Goal: Find specific page/section: Find specific page/section

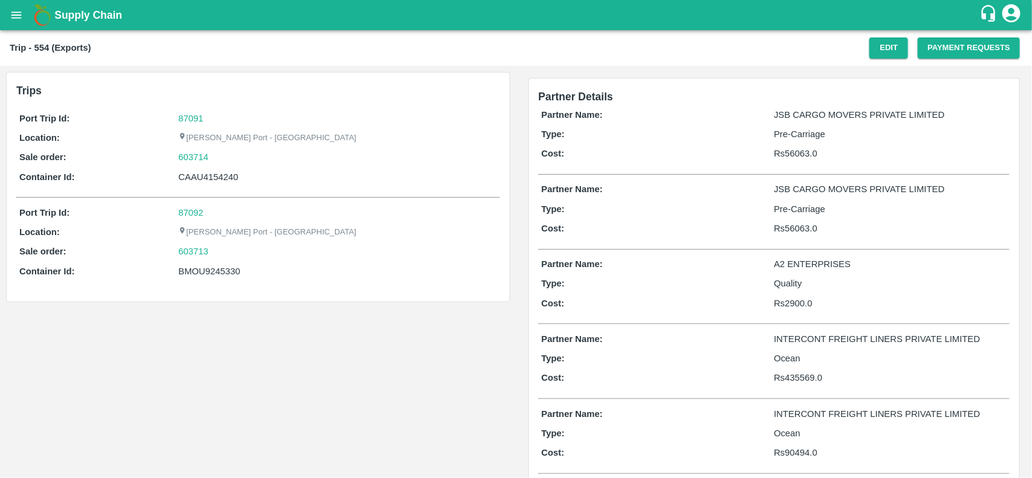
drag, startPoint x: 212, startPoint y: 150, endPoint x: 216, endPoint y: 159, distance: 10.0
click at [216, 159] on div "603714" at bounding box center [337, 157] width 318 height 13
copy link "603714"
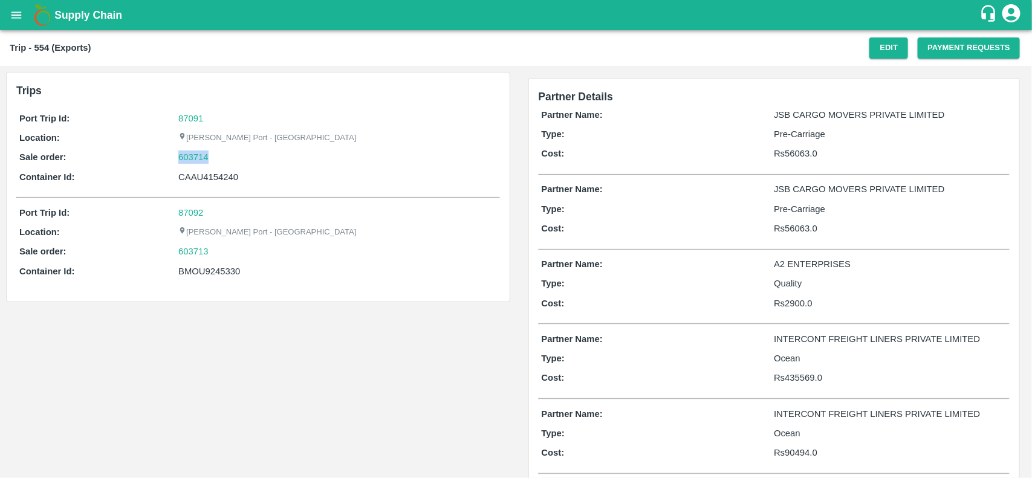
click at [216, 159] on div "603714" at bounding box center [337, 157] width 318 height 13
click at [195, 160] on link "603714" at bounding box center [193, 157] width 30 height 13
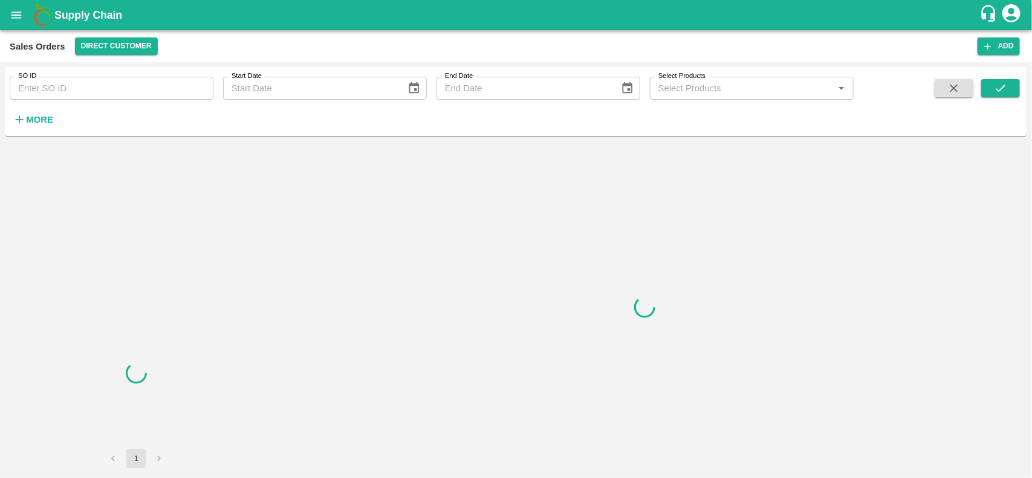
click at [103, 95] on input "SO ID" at bounding box center [112, 88] width 204 height 23
paste input "603714"
click at [103, 95] on input "603714" at bounding box center [112, 88] width 204 height 23
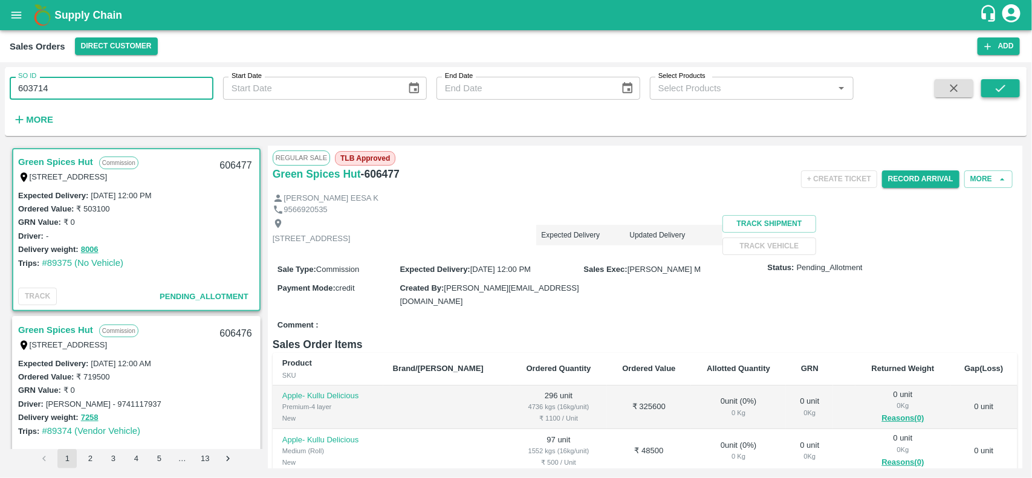
type input "603714"
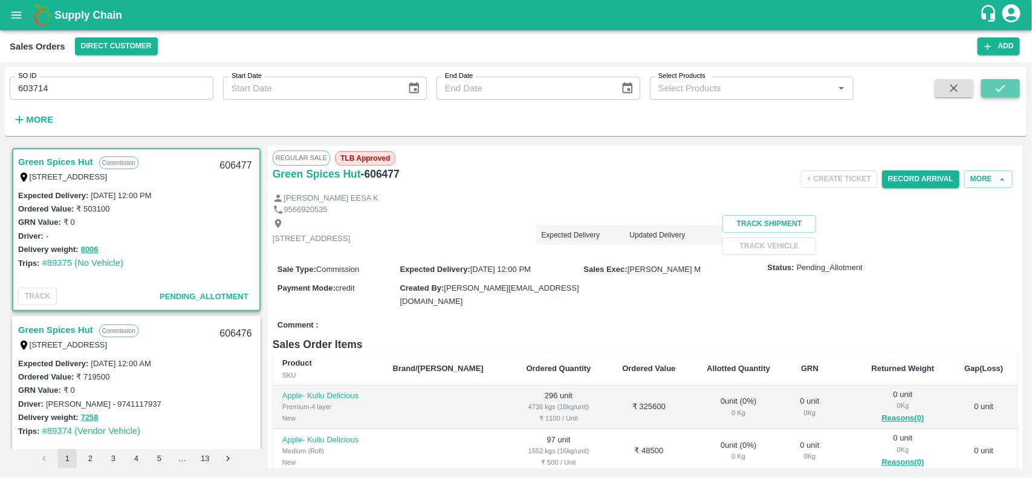
click at [1004, 92] on icon "submit" at bounding box center [1000, 88] width 13 height 13
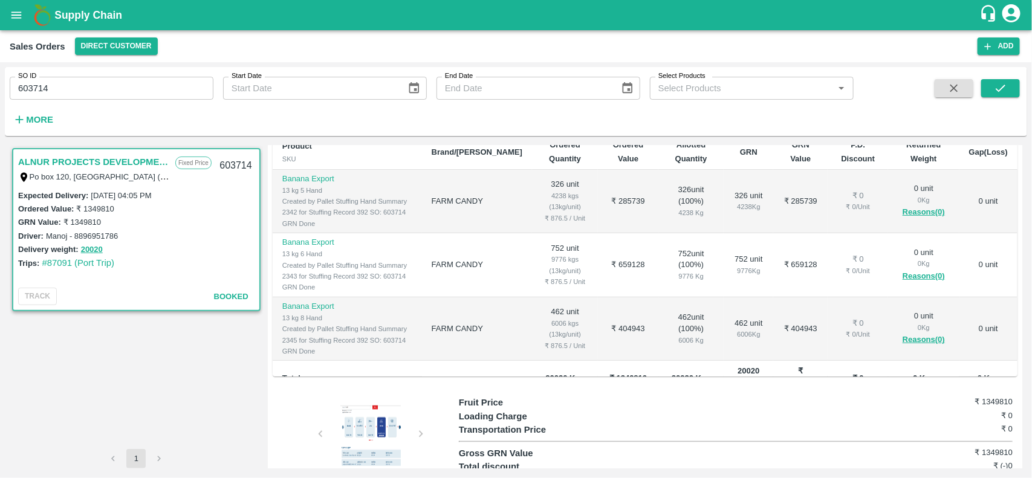
scroll to position [19, 0]
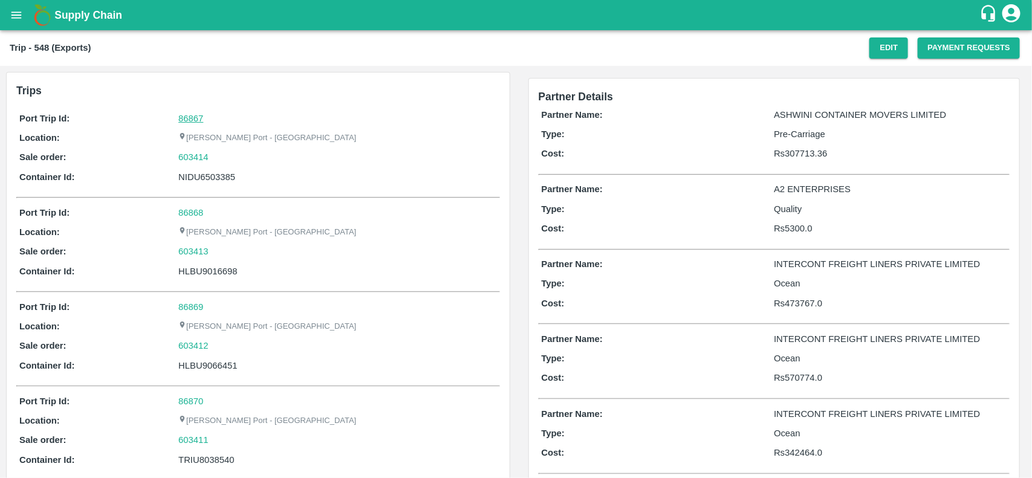
click at [190, 121] on link "86867" at bounding box center [190, 119] width 25 height 10
click at [224, 161] on div "603414" at bounding box center [337, 157] width 318 height 13
copy link "603414"
click at [224, 161] on div "603414" at bounding box center [337, 157] width 318 height 13
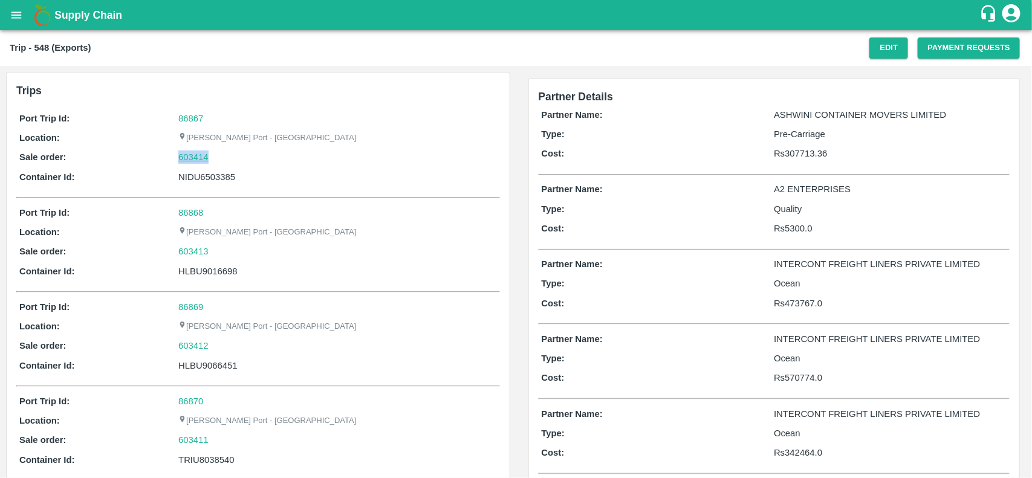
click at [187, 164] on link "603414" at bounding box center [193, 157] width 30 height 13
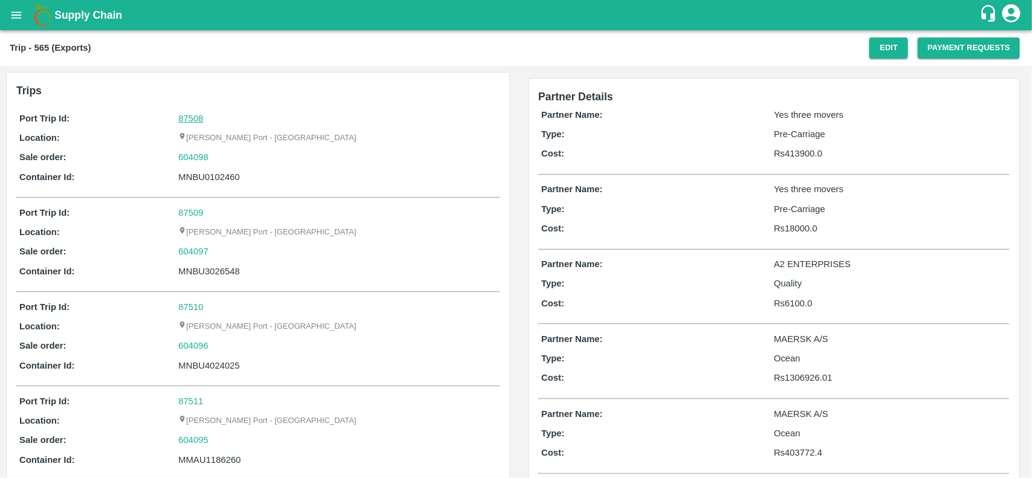
click at [189, 119] on link "87508" at bounding box center [190, 119] width 25 height 10
click at [215, 158] on div "604098" at bounding box center [337, 157] width 318 height 13
copy link
click at [215, 158] on div "604098" at bounding box center [337, 157] width 318 height 13
copy link "604098"
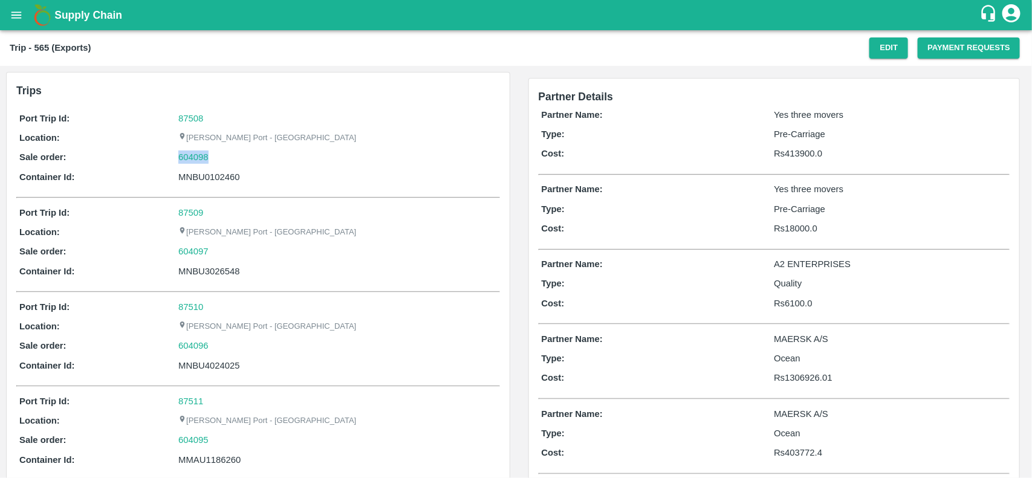
click at [215, 158] on div "604098" at bounding box center [337, 157] width 318 height 13
drag, startPoint x: 215, startPoint y: 158, endPoint x: 173, endPoint y: 163, distance: 42.1
click at [173, 163] on div "Sale order: 604098" at bounding box center [258, 157] width 478 height 13
click at [183, 160] on link "604098" at bounding box center [193, 157] width 30 height 13
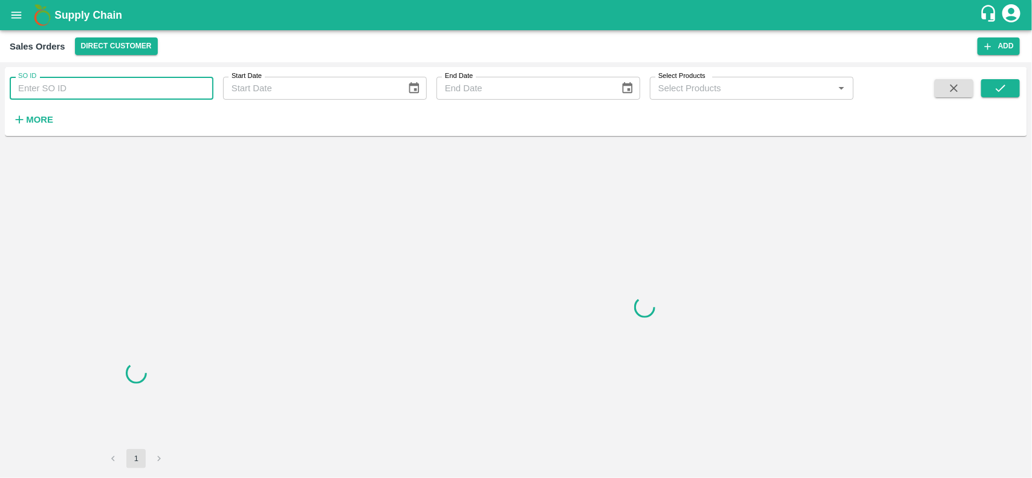
click at [91, 94] on input "SO ID" at bounding box center [112, 88] width 204 height 23
paste input "604098"
click at [91, 94] on input "604098" at bounding box center [112, 88] width 204 height 23
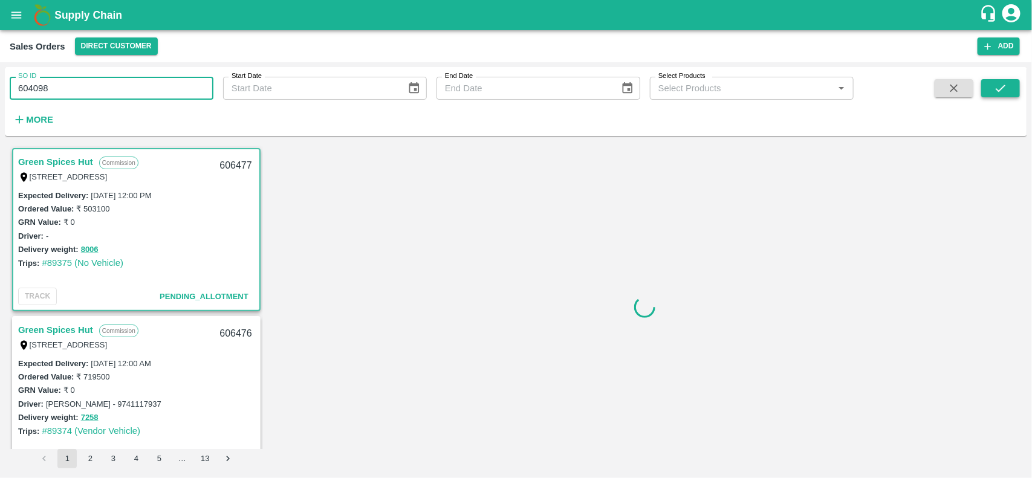
type input "604098"
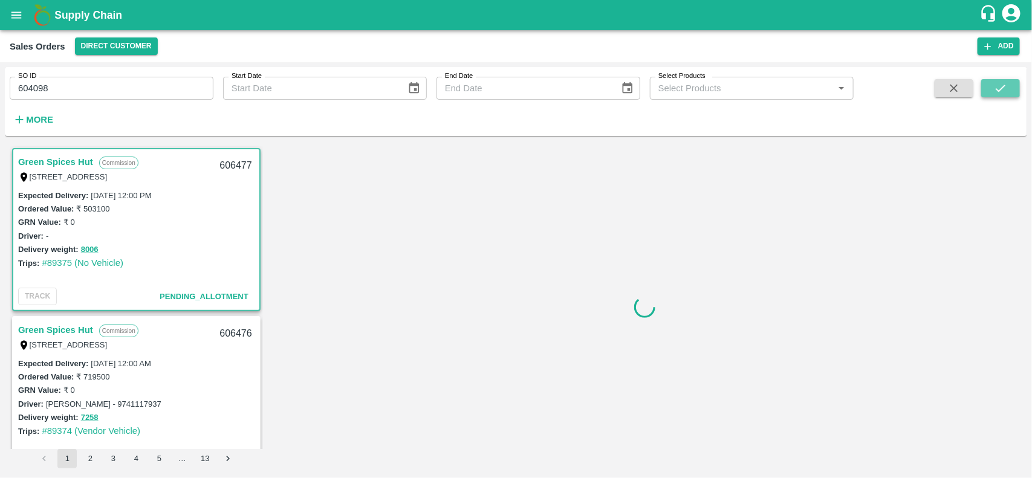
click at [994, 89] on icon "submit" at bounding box center [1000, 88] width 13 height 13
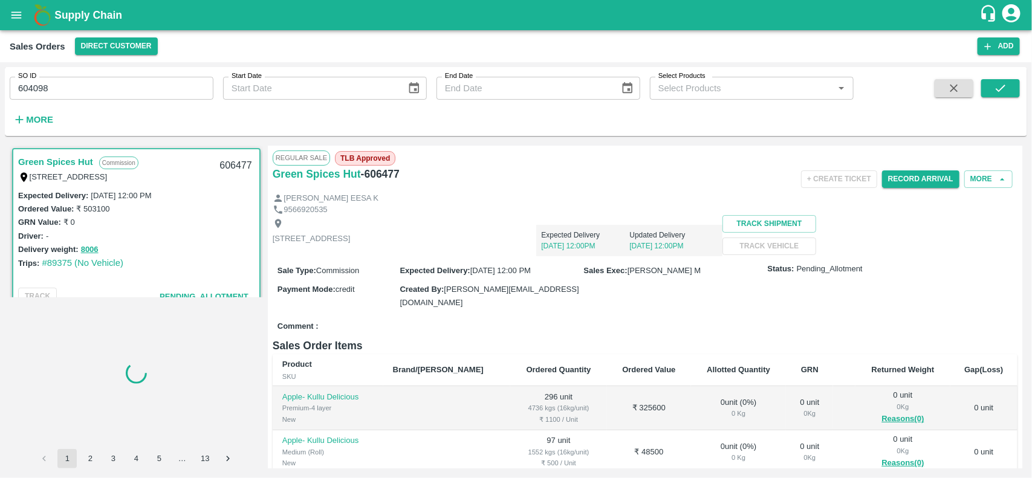
click at [126, 86] on input "604098" at bounding box center [112, 88] width 204 height 23
paste input "text"
click at [998, 94] on icon "submit" at bounding box center [1000, 88] width 13 height 13
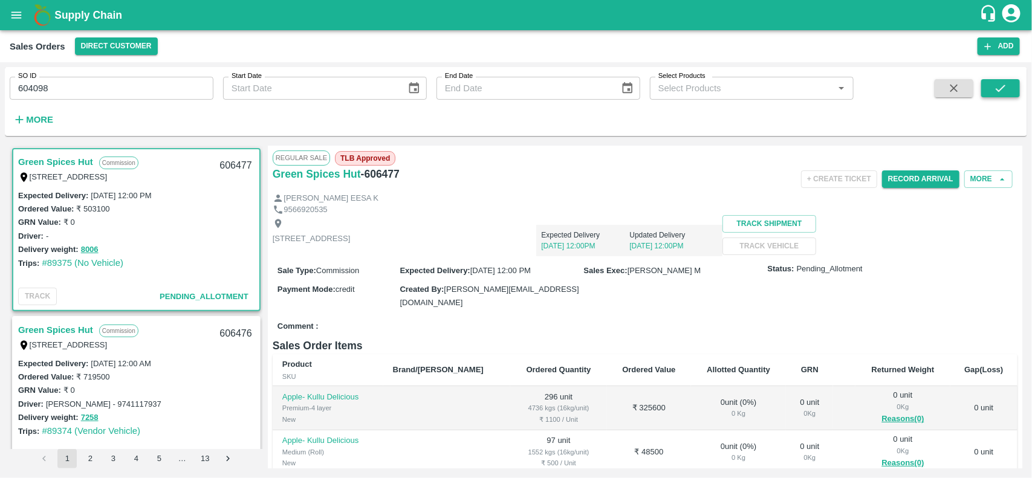
scroll to position [2, 0]
click at [85, 82] on input "604098" at bounding box center [112, 88] width 204 height 23
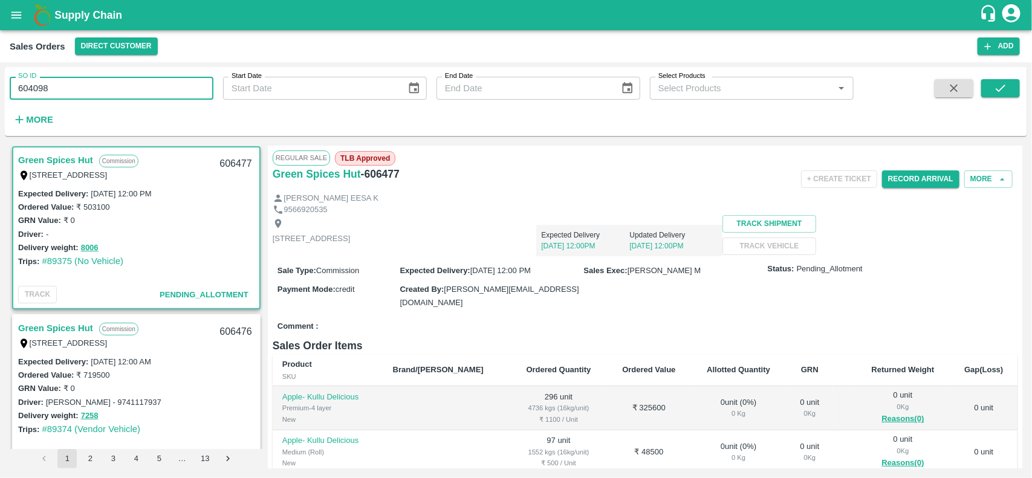
type input "604098"
paste input "text"
type input "604098"
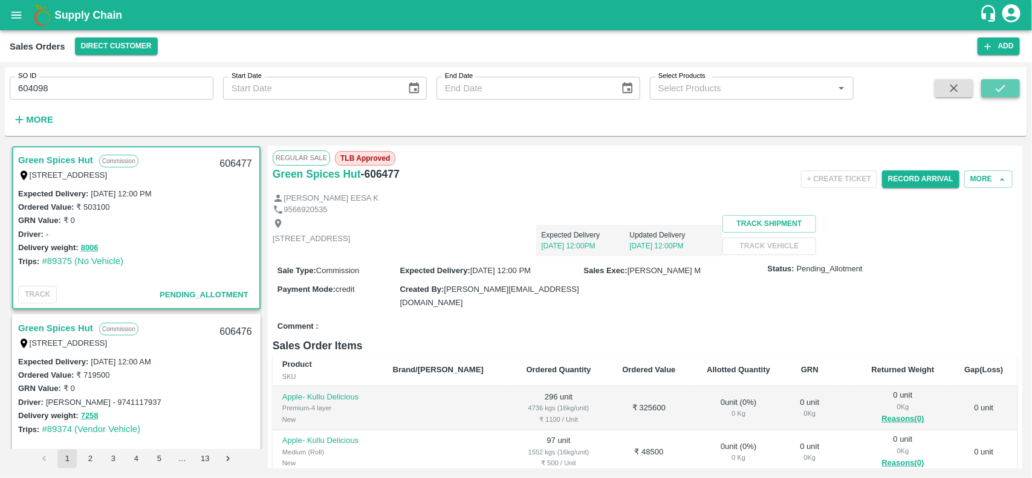
click at [995, 86] on icon "submit" at bounding box center [1000, 88] width 13 height 13
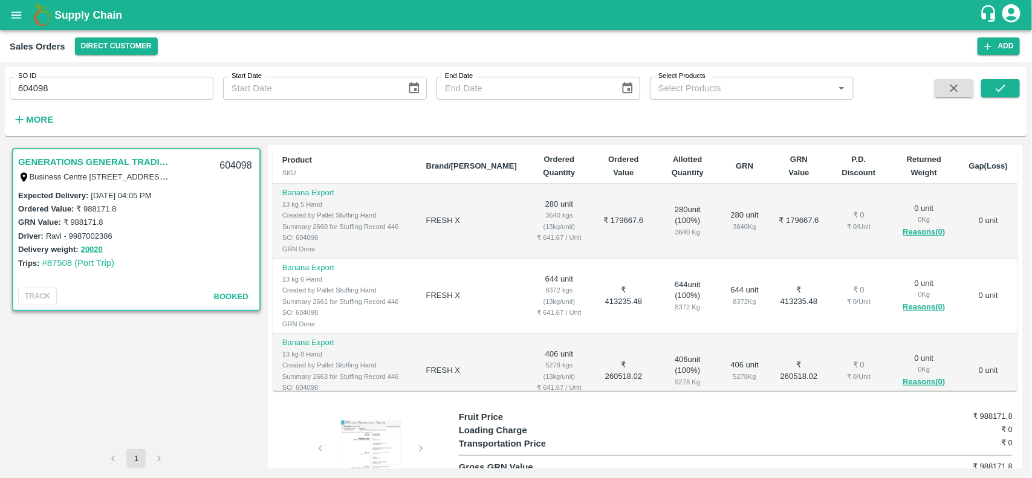
scroll to position [206, 0]
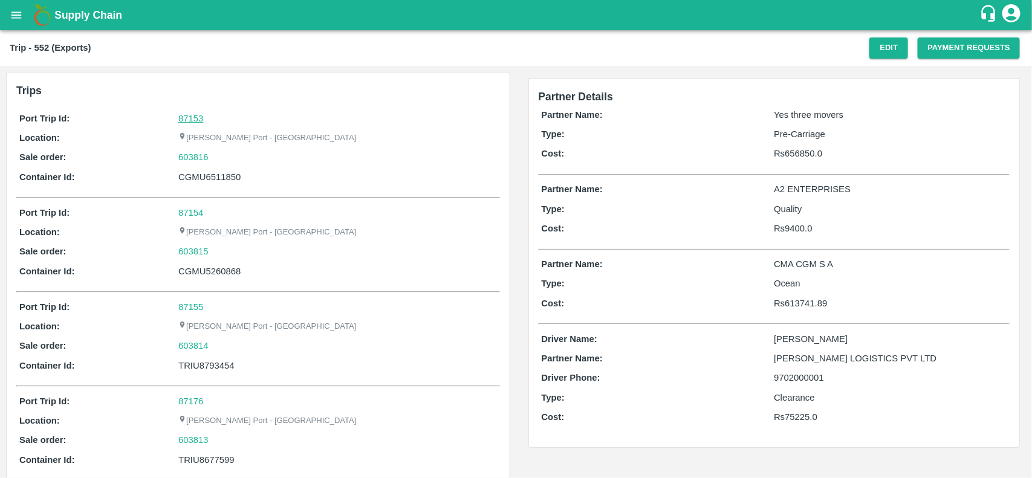
click at [189, 114] on link "87153" at bounding box center [190, 119] width 25 height 10
click at [218, 155] on div "603816" at bounding box center [337, 157] width 318 height 13
copy link
click at [218, 155] on div "603816" at bounding box center [337, 157] width 318 height 13
copy link "603816"
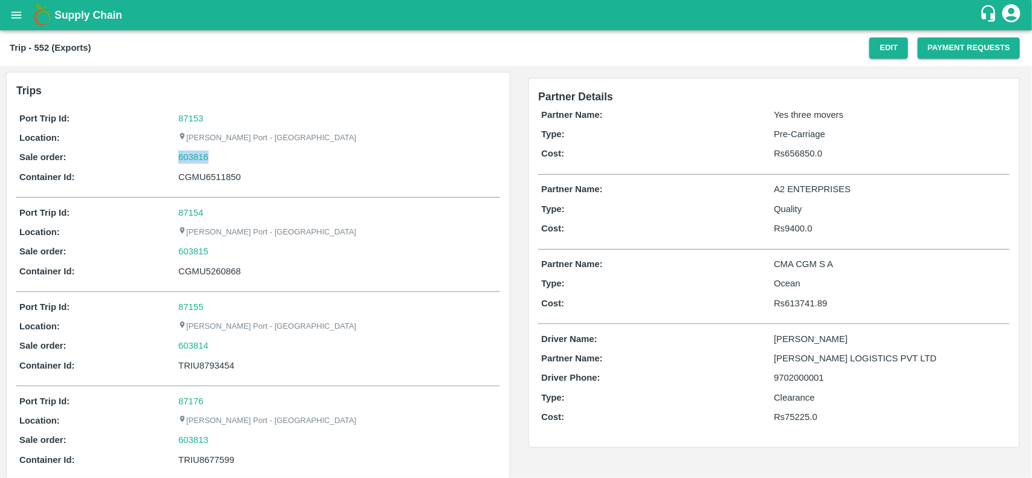
click at [218, 155] on div "603816" at bounding box center [337, 157] width 318 height 13
click at [196, 164] on link "603816" at bounding box center [193, 157] width 30 height 13
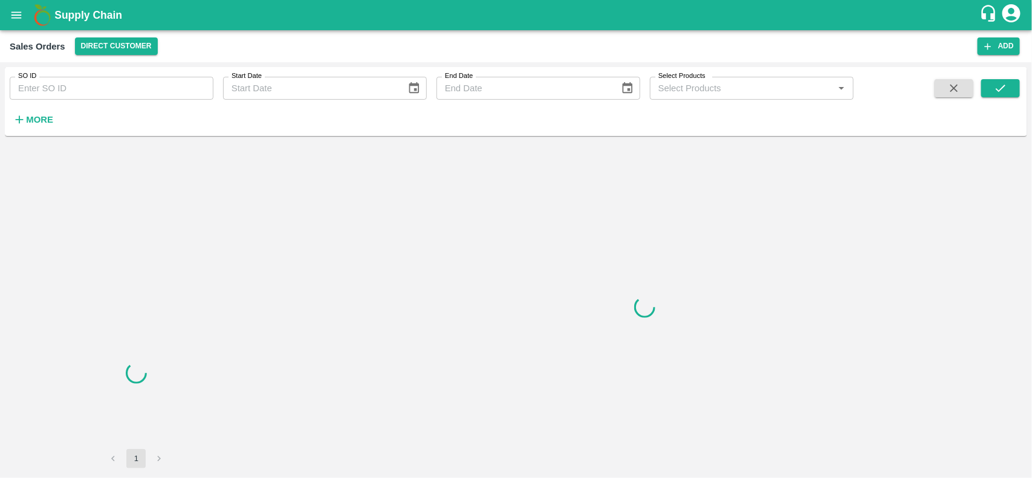
click at [113, 86] on input "SO ID" at bounding box center [112, 88] width 204 height 23
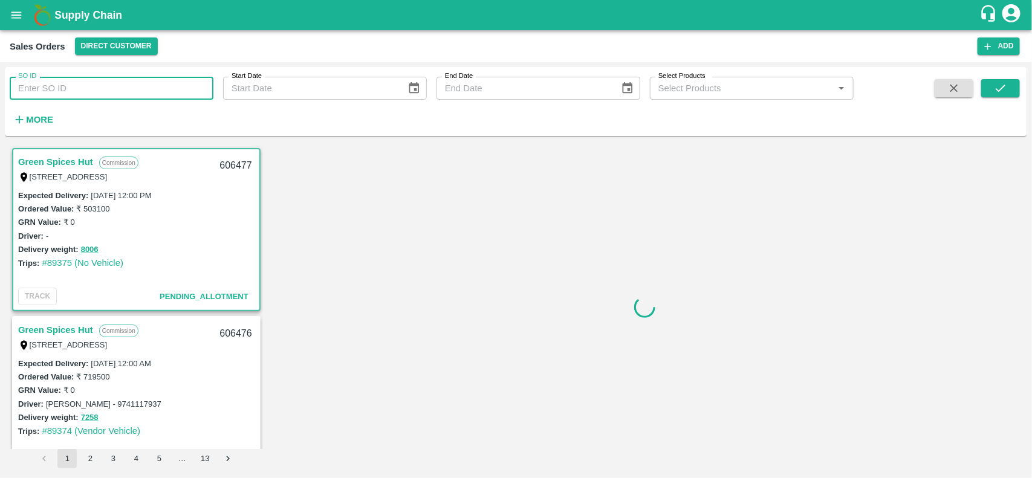
click at [113, 86] on input "SO ID" at bounding box center [112, 88] width 204 height 23
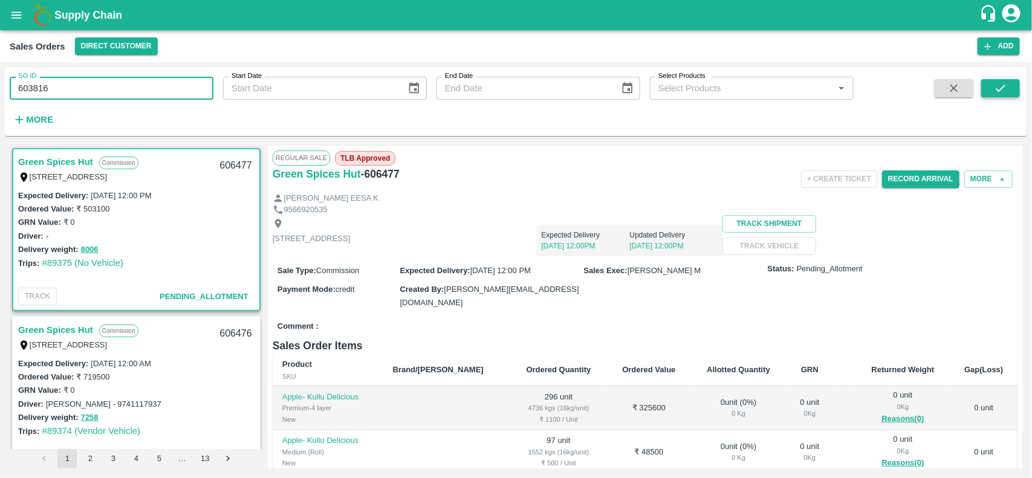
type input "603816"
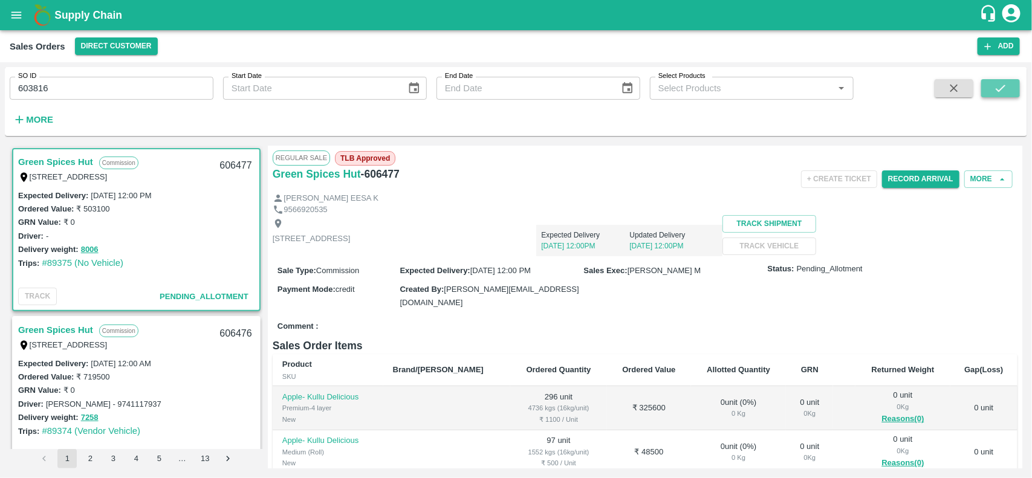
click at [1004, 89] on icon "submit" at bounding box center [1000, 88] width 13 height 13
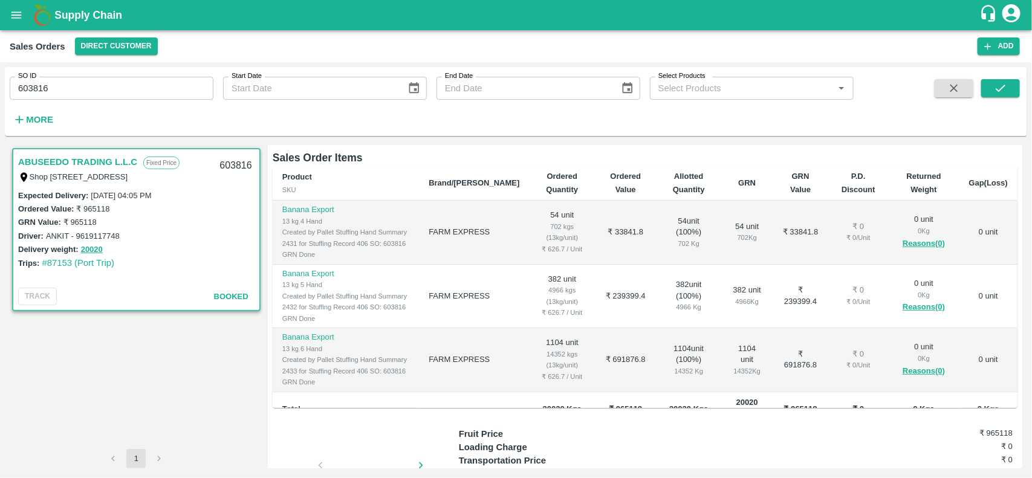
scroll to position [188, 0]
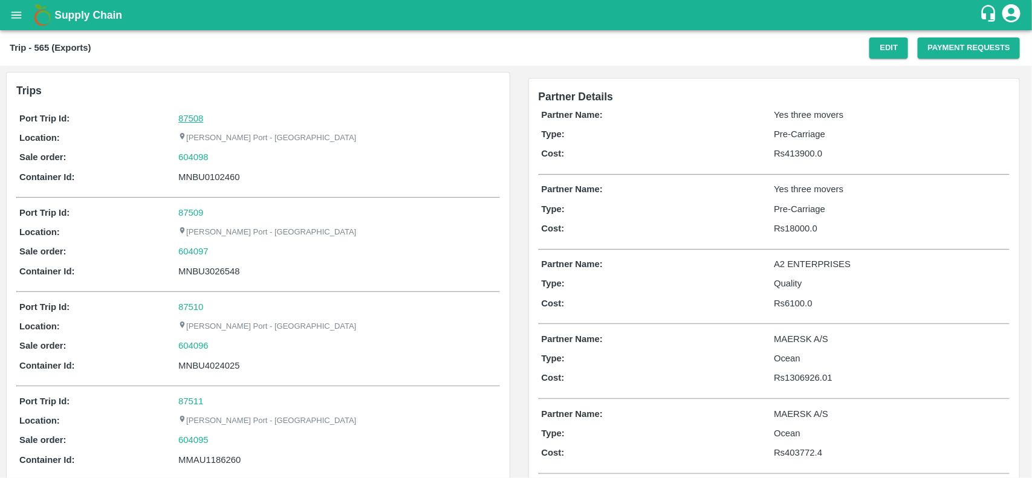
click at [186, 114] on link "87508" at bounding box center [190, 119] width 25 height 10
click at [218, 159] on div "604098" at bounding box center [337, 157] width 318 height 13
copy link
click at [218, 159] on div "604098" at bounding box center [337, 157] width 318 height 13
copy link "604098"
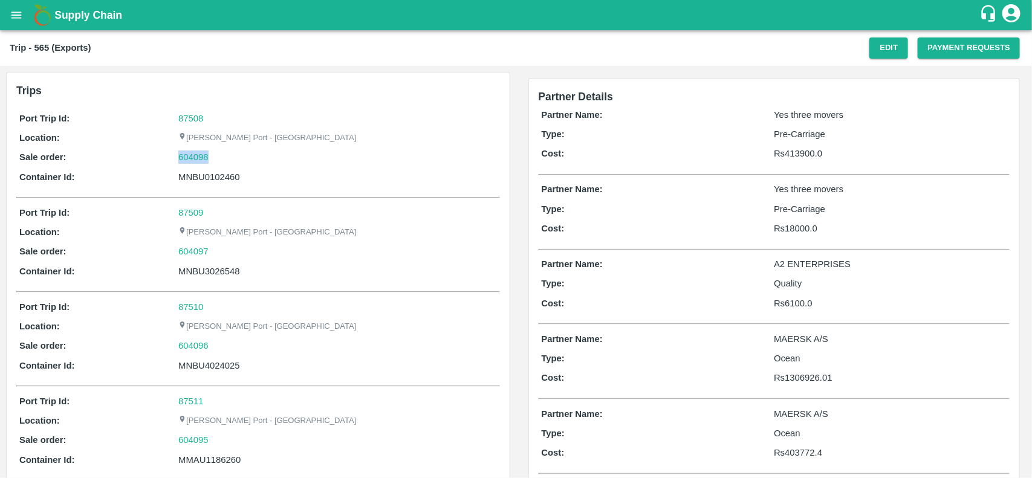
click at [218, 159] on div "604098" at bounding box center [337, 157] width 318 height 13
click at [200, 155] on link "604098" at bounding box center [193, 157] width 30 height 13
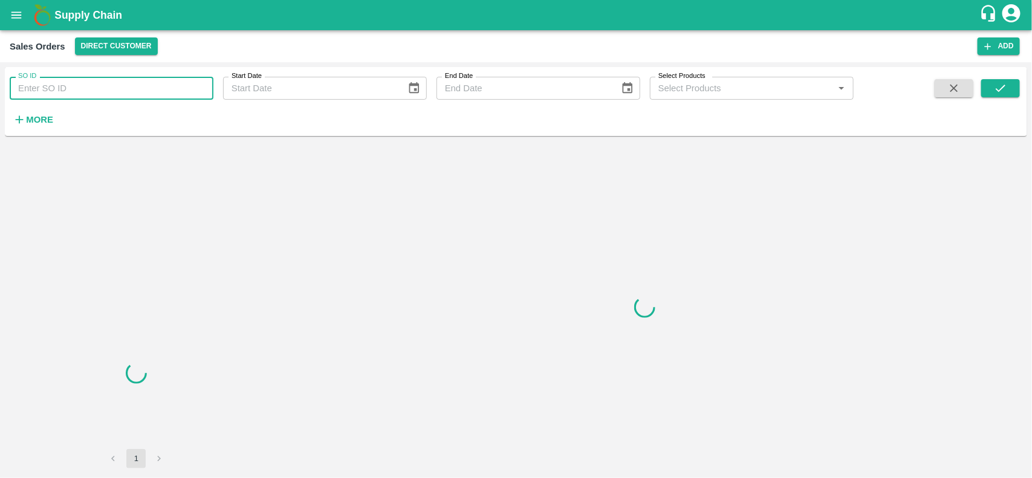
click at [130, 96] on input "SO ID" at bounding box center [112, 88] width 204 height 23
paste input "604098"
click at [130, 96] on input "SO ID" at bounding box center [112, 88] width 204 height 23
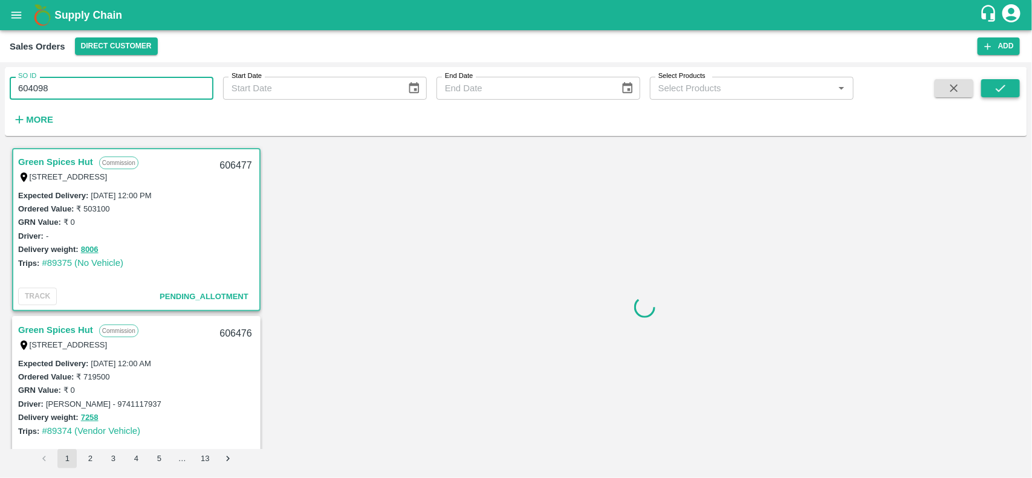
type input "604098"
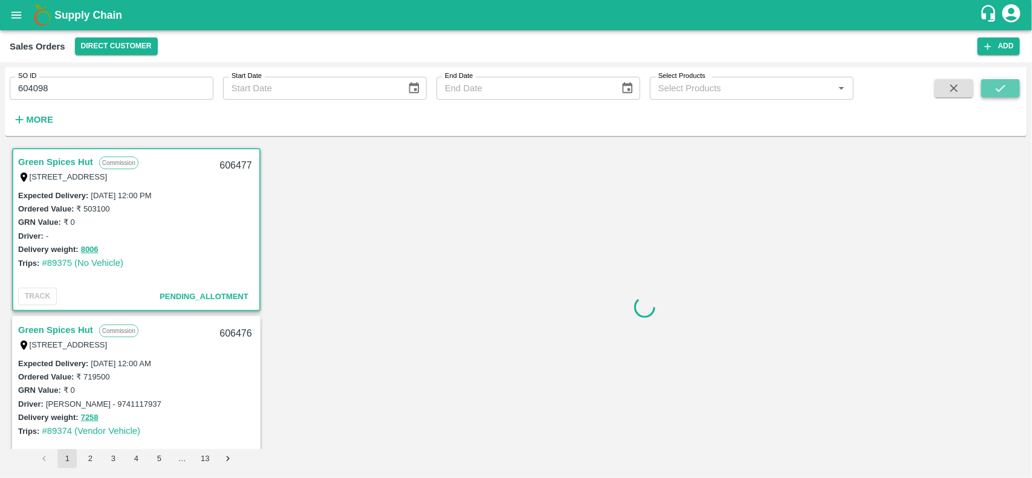
click at [1005, 83] on icon "submit" at bounding box center [1000, 88] width 13 height 13
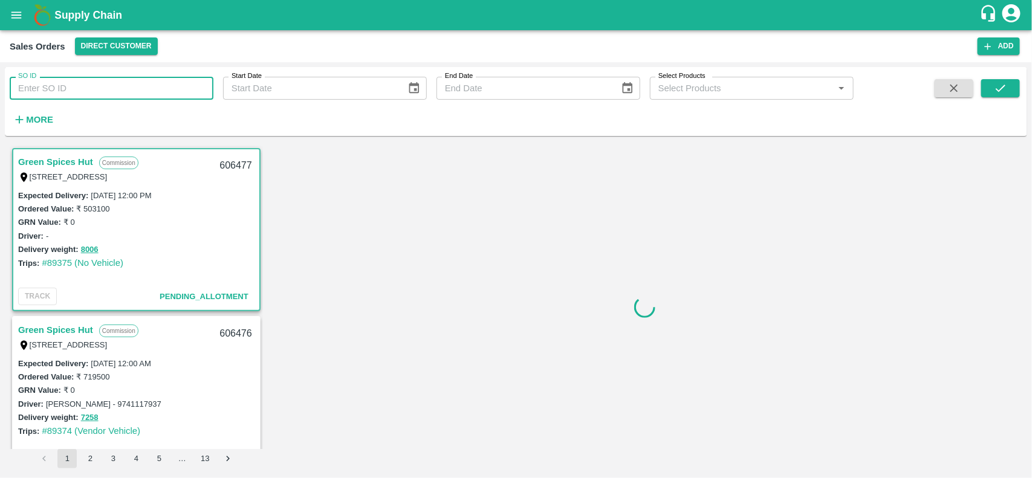
click at [104, 83] on input "SO ID" at bounding box center [112, 88] width 204 height 23
paste input "604098"
click at [104, 83] on input "604098" at bounding box center [112, 88] width 204 height 23
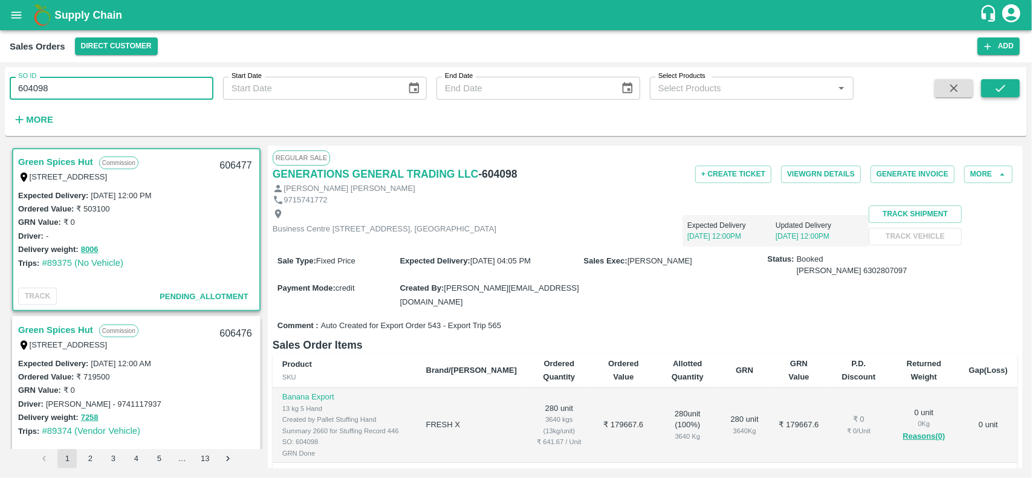
type input "604098"
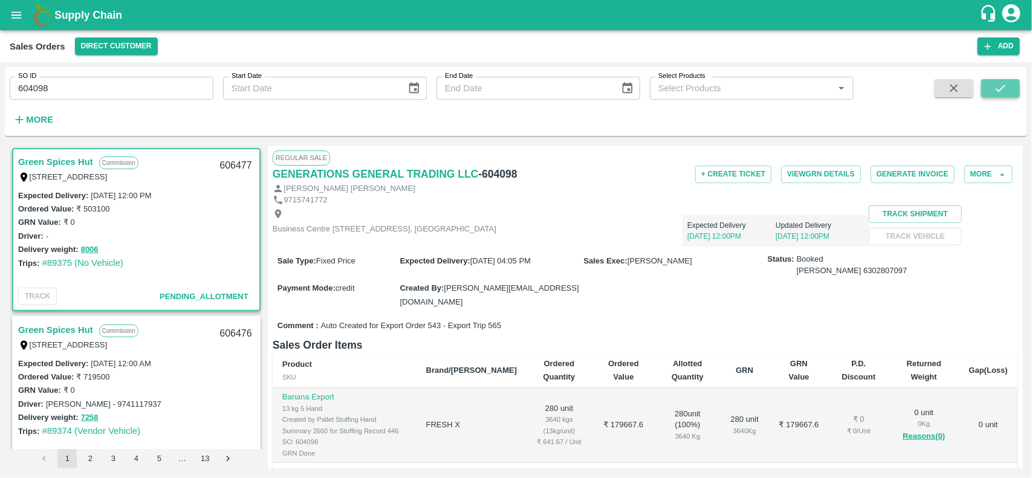
click at [1007, 86] on icon "submit" at bounding box center [1000, 88] width 13 height 13
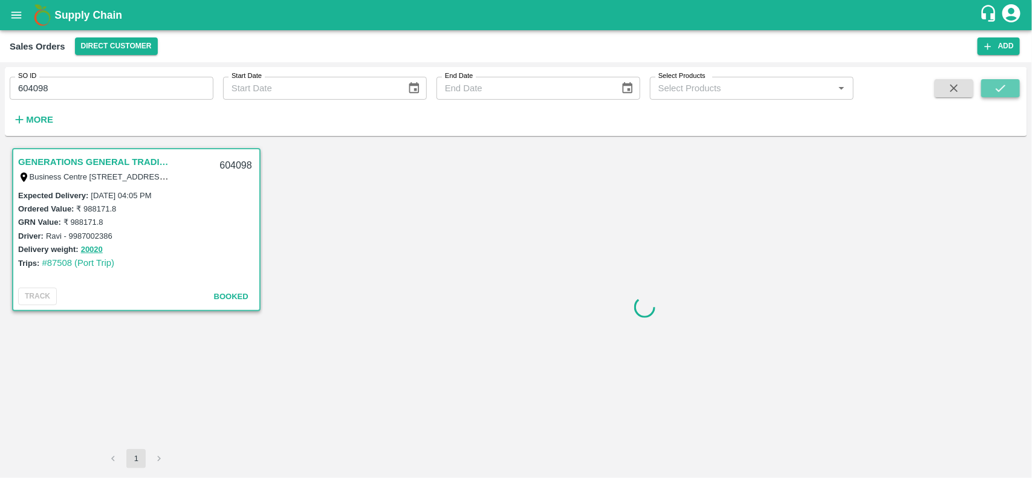
click at [996, 85] on icon "submit" at bounding box center [1000, 88] width 13 height 13
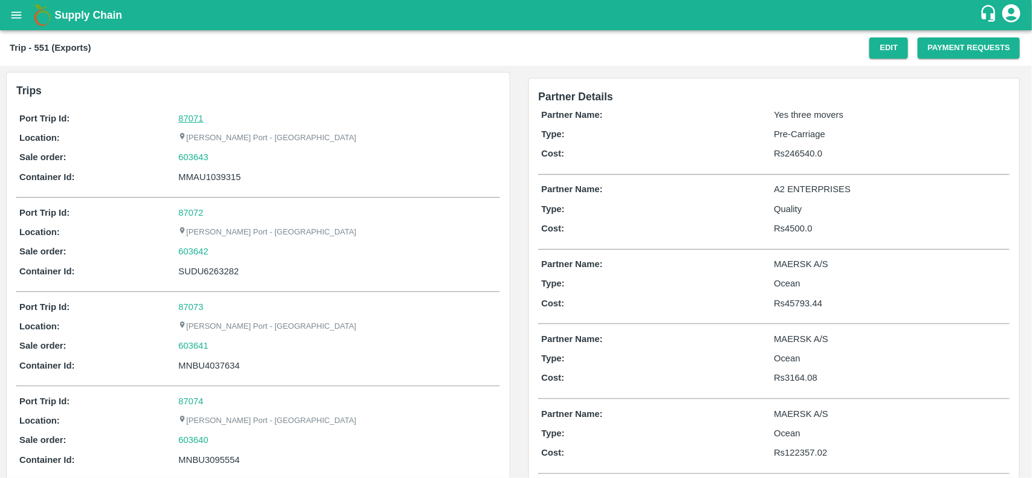
click at [194, 118] on link "87071" at bounding box center [190, 119] width 25 height 10
click at [227, 158] on div "603643" at bounding box center [337, 157] width 318 height 13
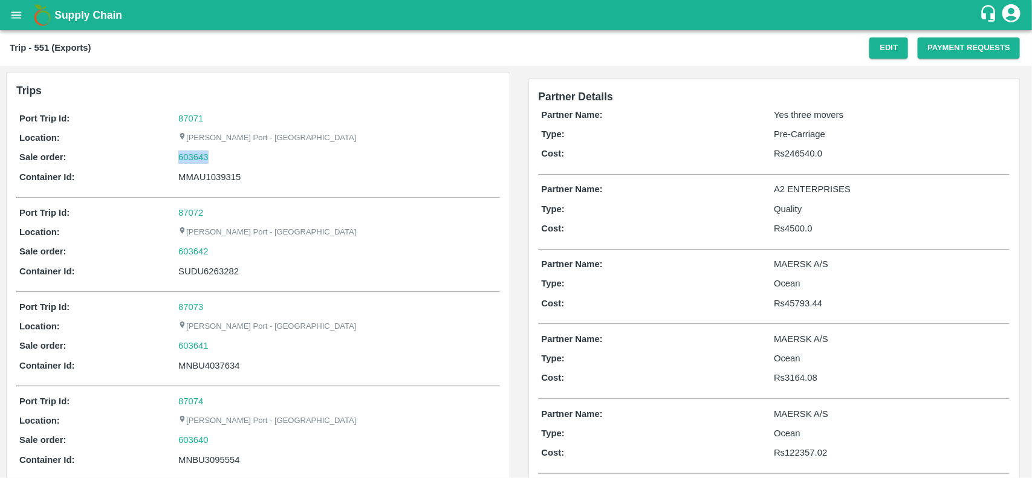
click at [227, 158] on div "603643" at bounding box center [337, 157] width 318 height 13
copy link "603643"
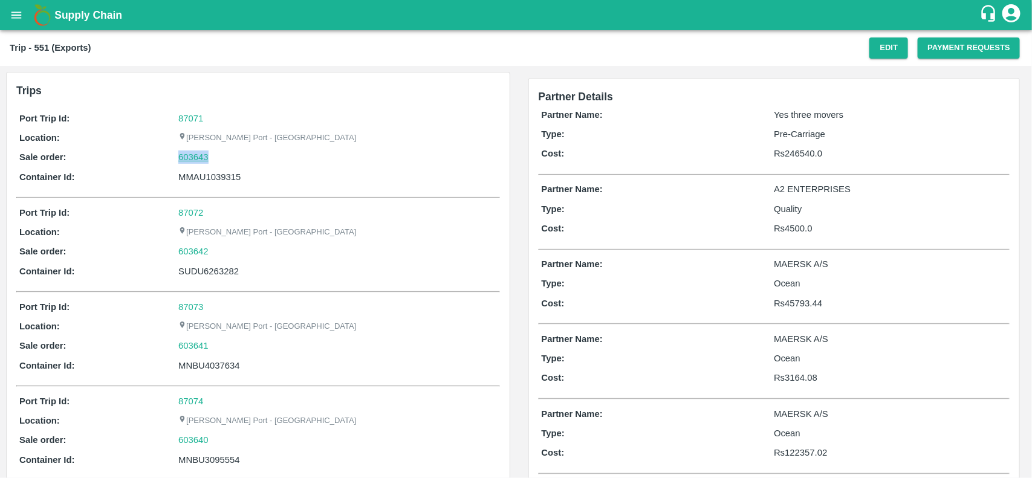
click at [192, 156] on link "603643" at bounding box center [193, 157] width 30 height 13
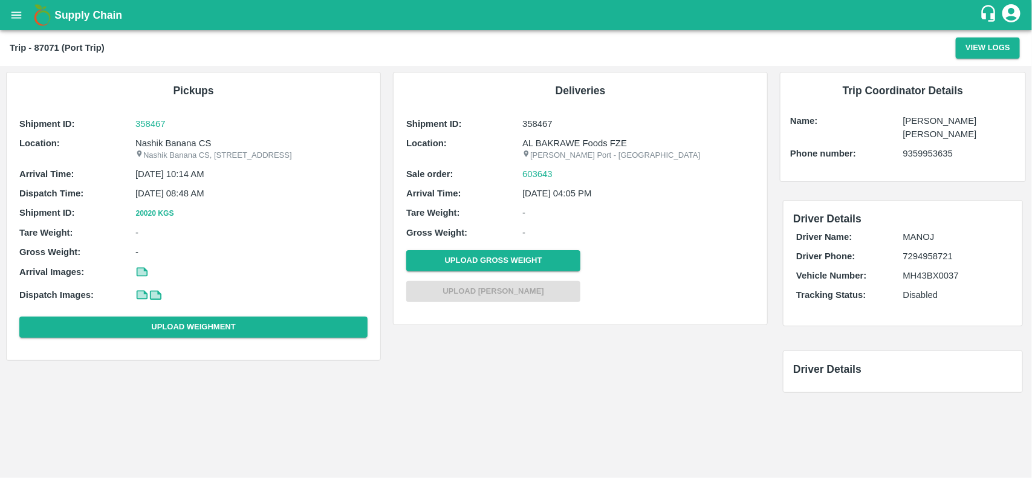
click at [156, 142] on p "Nashik Banana CS" at bounding box center [251, 143] width 232 height 13
copy p "Nashik"
copy p "Nashik Banana CS"
click at [156, 142] on p "Nashik Banana CS" at bounding box center [251, 143] width 232 height 13
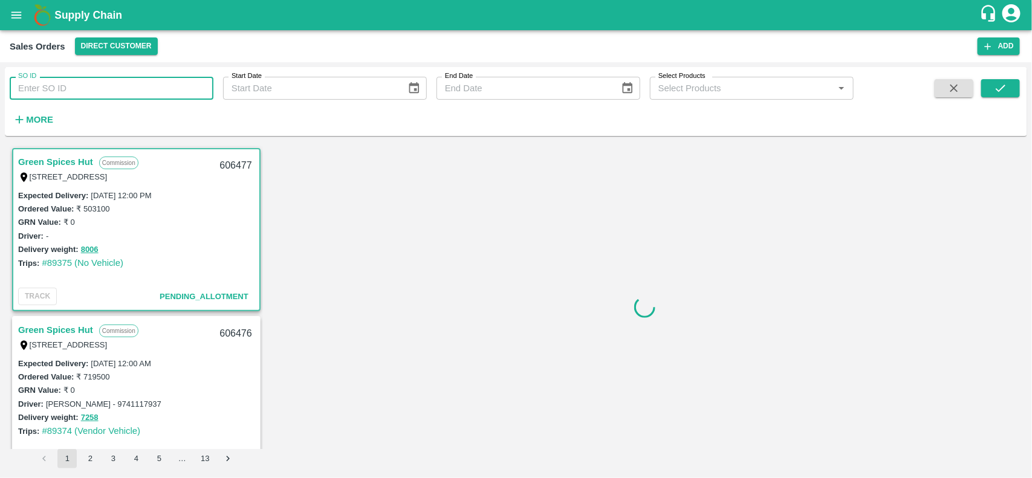
click at [80, 88] on input "SO ID" at bounding box center [112, 88] width 204 height 23
paste input "603643"
click at [80, 88] on input "603643" at bounding box center [112, 88] width 204 height 23
type input "603643"
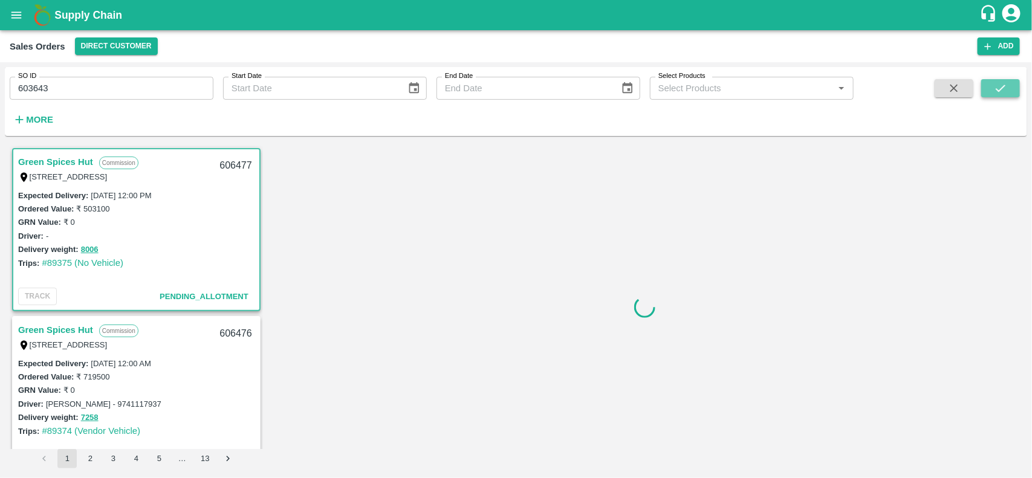
click at [1008, 94] on button "submit" at bounding box center [1000, 88] width 39 height 18
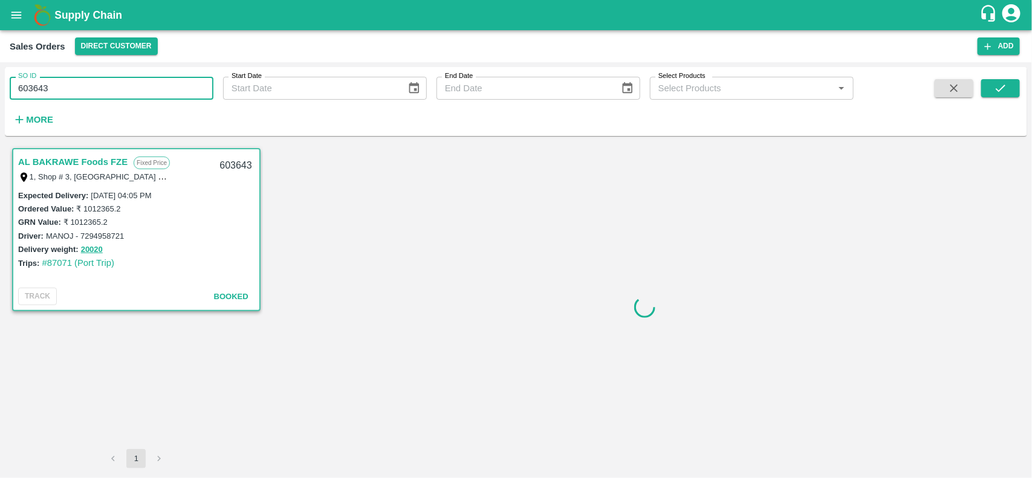
click at [125, 82] on input "603643" at bounding box center [112, 88] width 204 height 23
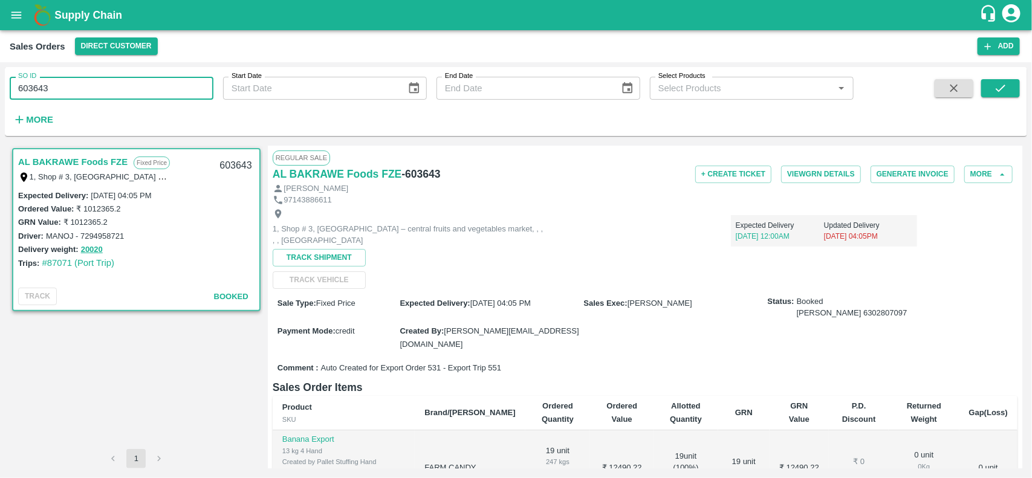
click at [125, 82] on input "603643" at bounding box center [112, 88] width 204 height 23
type input "603643"
paste input "text"
type input "603643"
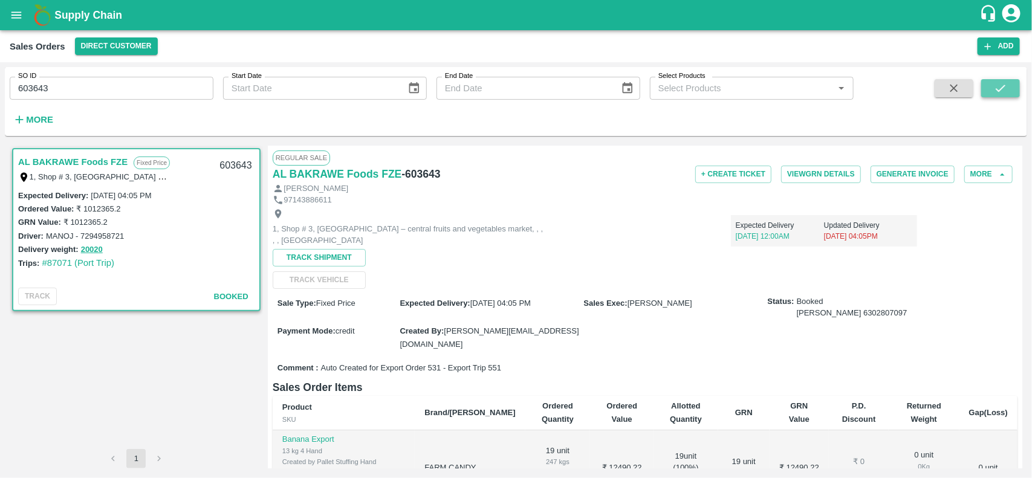
click at [1002, 89] on icon "submit" at bounding box center [1000, 88] width 13 height 13
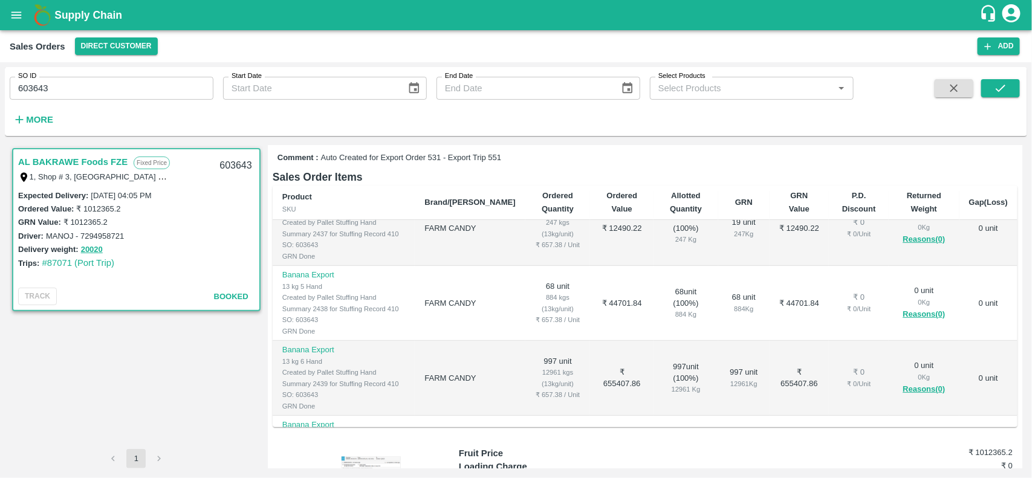
scroll to position [30, 0]
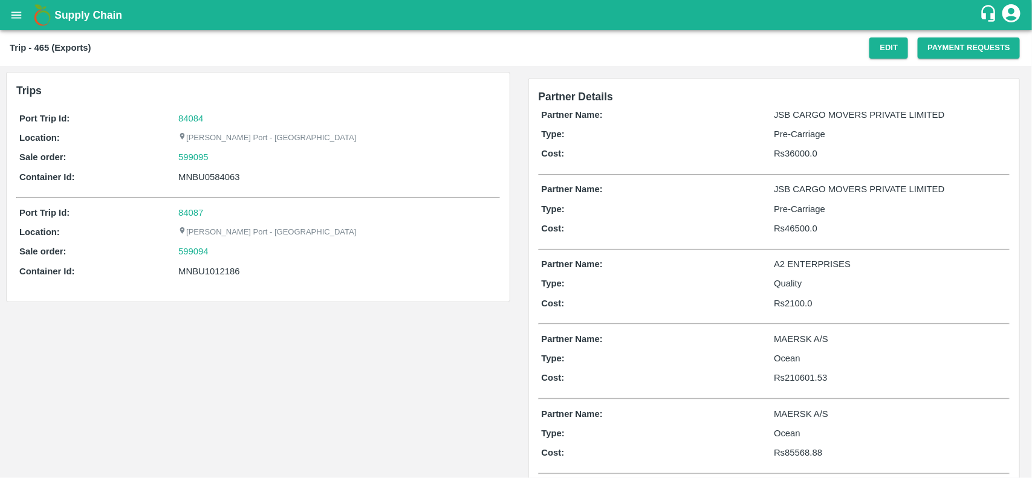
click at [227, 162] on div "599095" at bounding box center [337, 157] width 318 height 13
copy link "599095"
click at [227, 162] on div "599095" at bounding box center [337, 157] width 318 height 13
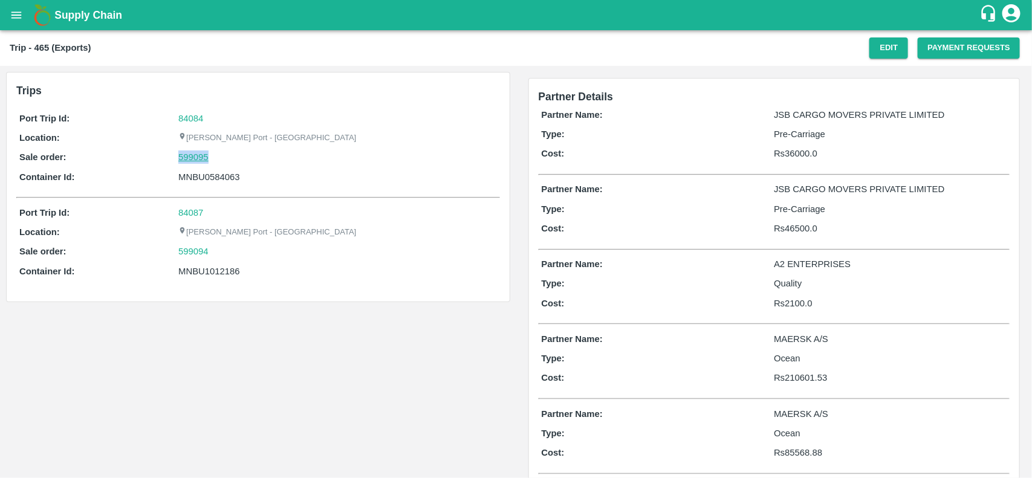
click at [203, 158] on link "599095" at bounding box center [193, 157] width 30 height 13
click at [222, 155] on div "599095" at bounding box center [337, 157] width 318 height 13
click at [192, 155] on link "599095" at bounding box center [193, 157] width 30 height 13
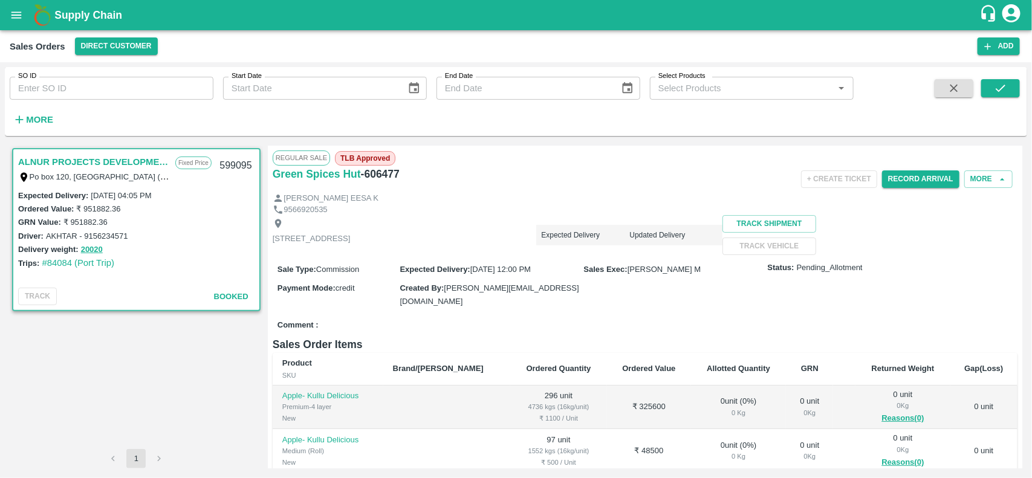
click at [82, 88] on input "599095" at bounding box center [112, 88] width 204 height 23
paste input "text"
type input "599095"
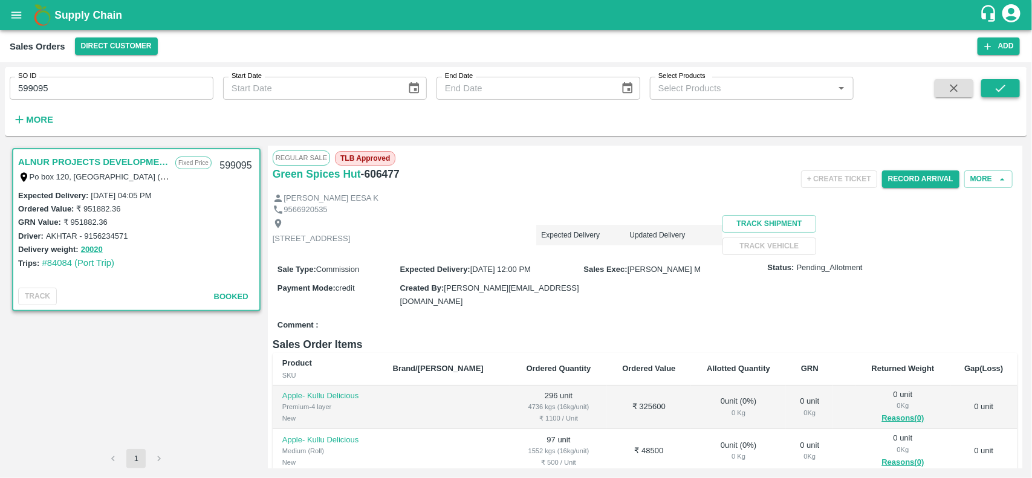
drag, startPoint x: 998, startPoint y: 101, endPoint x: 1001, endPoint y: 95, distance: 6.8
click at [1001, 95] on span at bounding box center [1000, 104] width 39 height 50
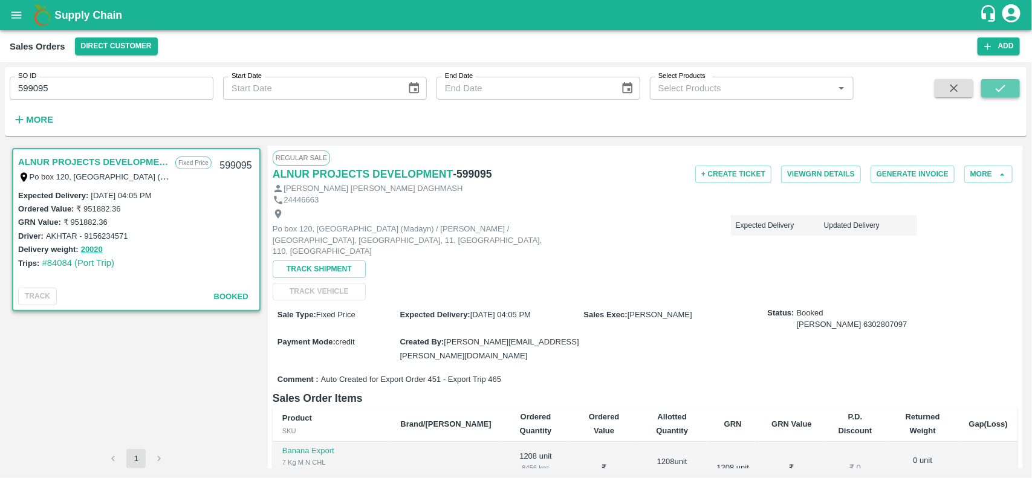
click at [1001, 95] on button "submit" at bounding box center [1000, 88] width 39 height 18
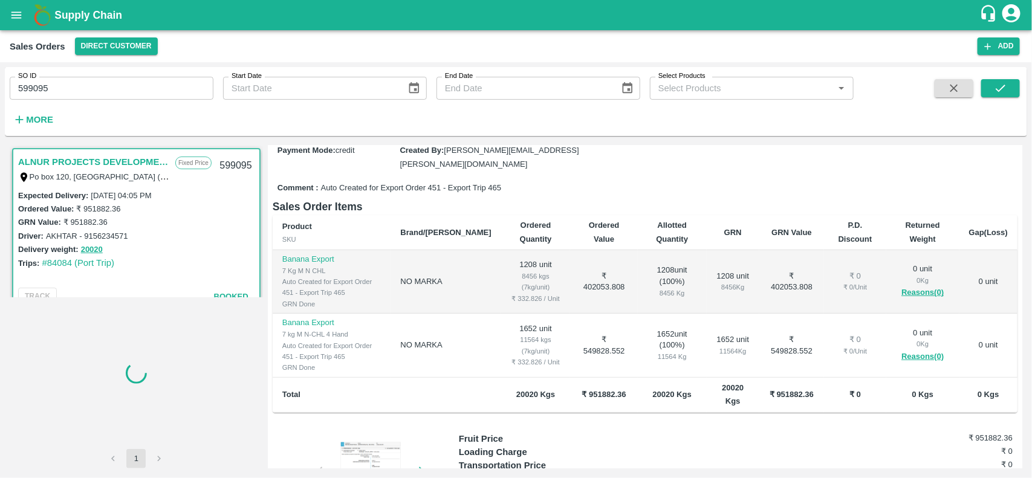
scroll to position [193, 0]
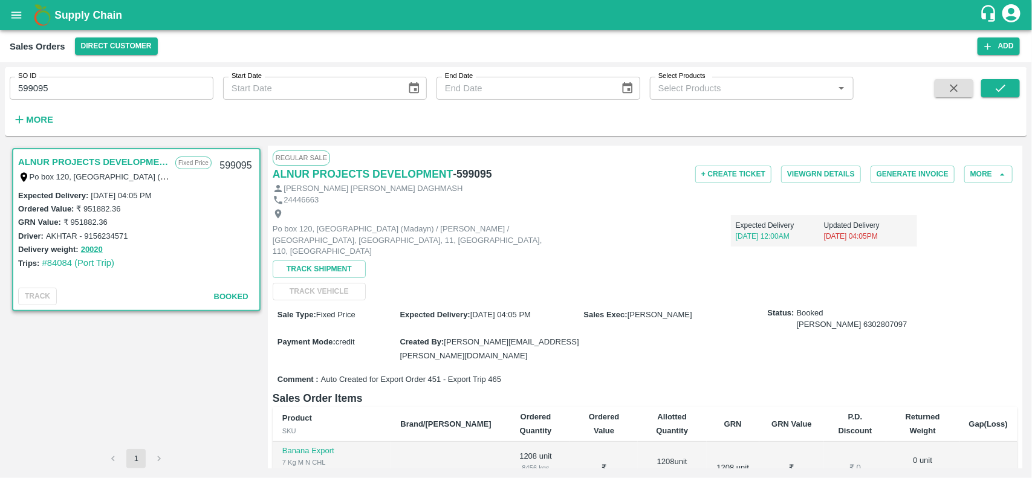
scroll to position [252, 0]
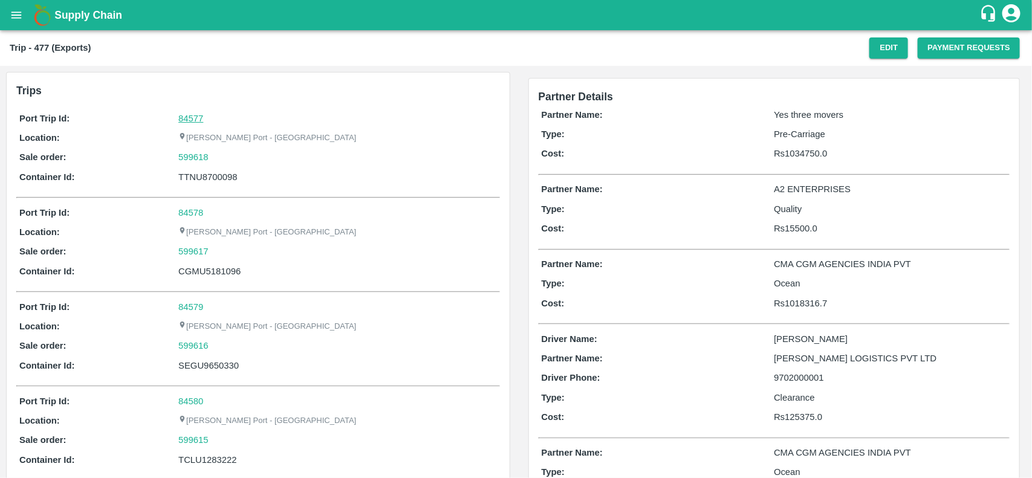
click at [190, 115] on link "84577" at bounding box center [190, 119] width 25 height 10
click at [212, 154] on div "599618" at bounding box center [337, 157] width 318 height 13
copy link "599618"
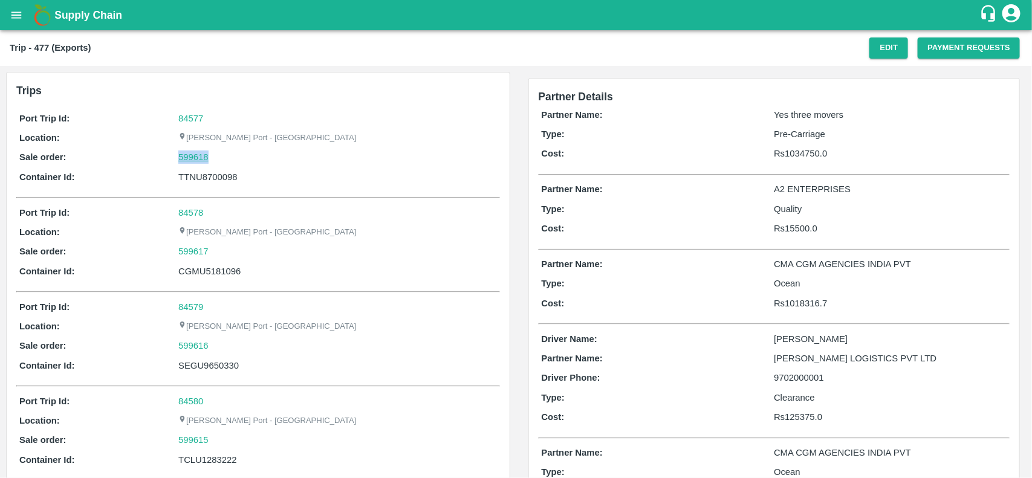
click at [200, 156] on link "599618" at bounding box center [193, 157] width 30 height 13
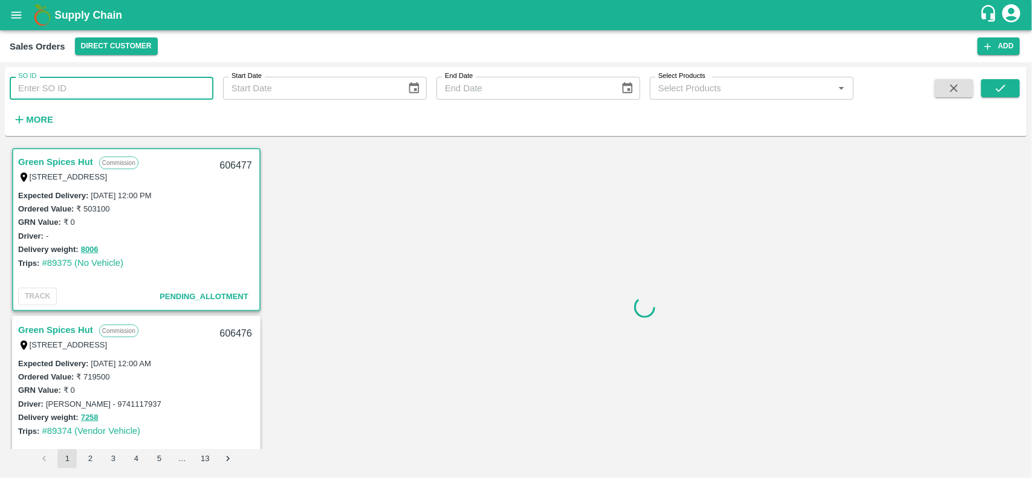
click at [125, 88] on input "SO ID" at bounding box center [112, 88] width 204 height 23
paste input "599618"
click at [125, 88] on input "SO ID" at bounding box center [112, 88] width 204 height 23
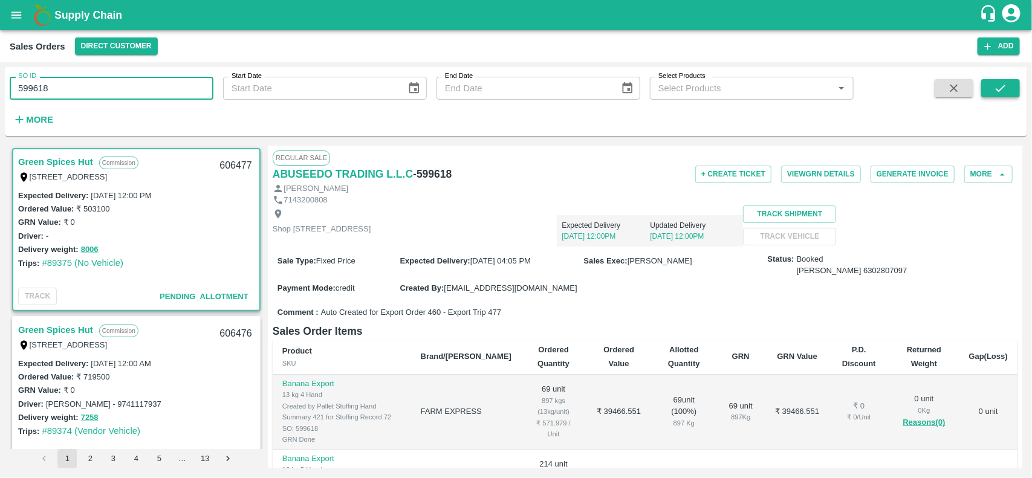
type input "599618"
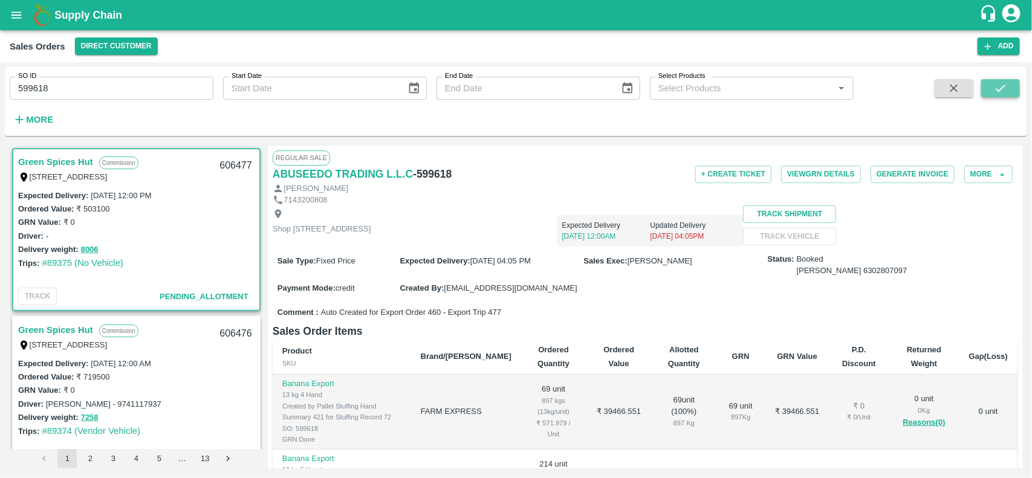
click at [1007, 83] on icon "submit" at bounding box center [1000, 88] width 13 height 13
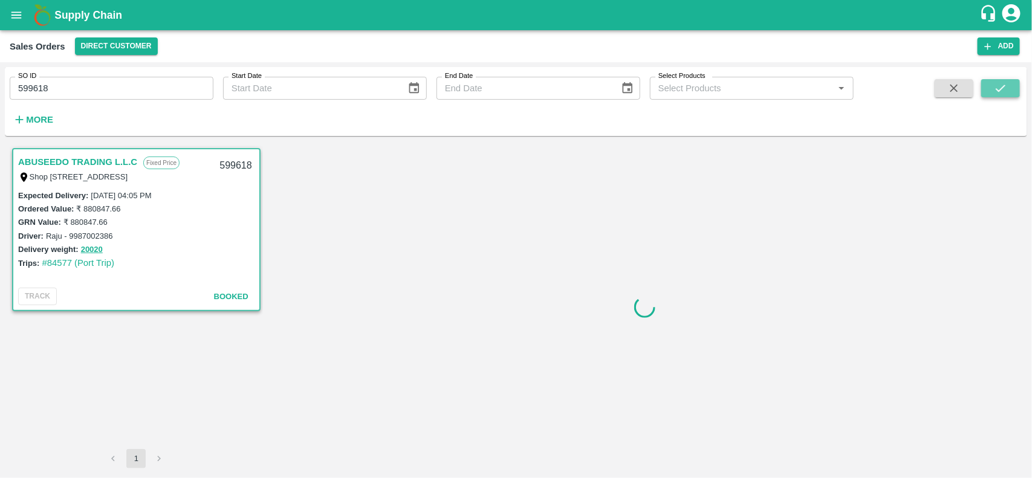
click at [1007, 83] on icon "submit" at bounding box center [1000, 88] width 13 height 13
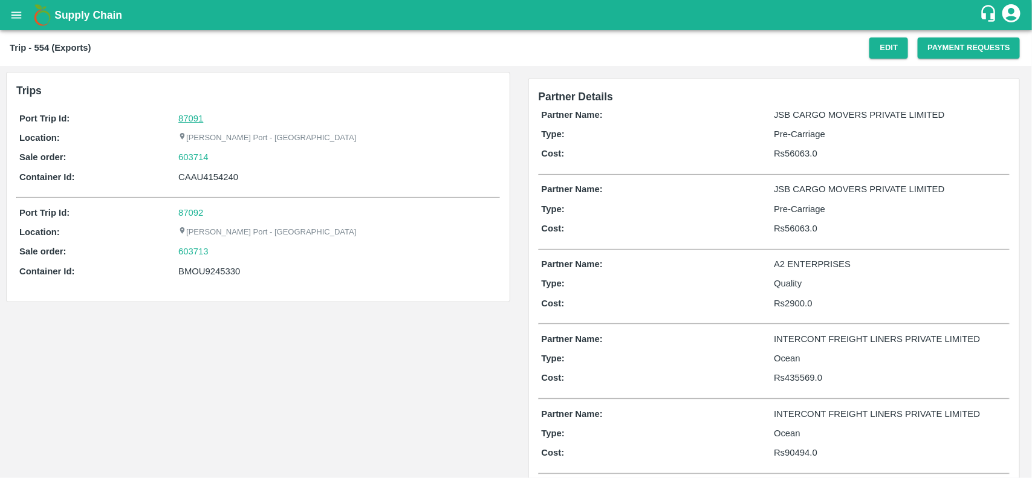
click at [188, 114] on link "87091" at bounding box center [190, 119] width 25 height 10
click at [225, 155] on div "603714" at bounding box center [337, 157] width 318 height 13
copy link "603714"
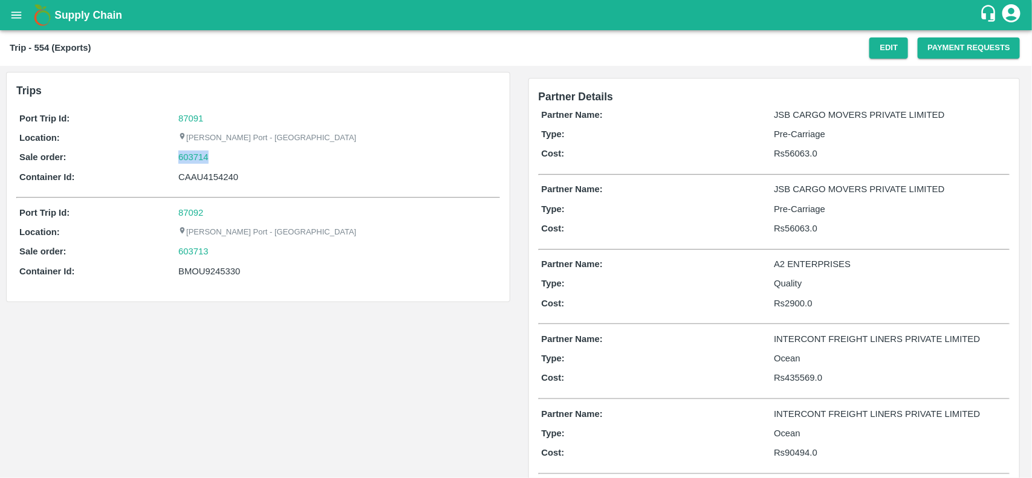
click at [225, 155] on div "603714" at bounding box center [337, 157] width 318 height 13
click at [179, 144] on div "[PERSON_NAME] Port - [GEOGRAPHIC_DATA]" at bounding box center [337, 137] width 318 height 13
click at [184, 152] on link "603714" at bounding box center [193, 157] width 30 height 13
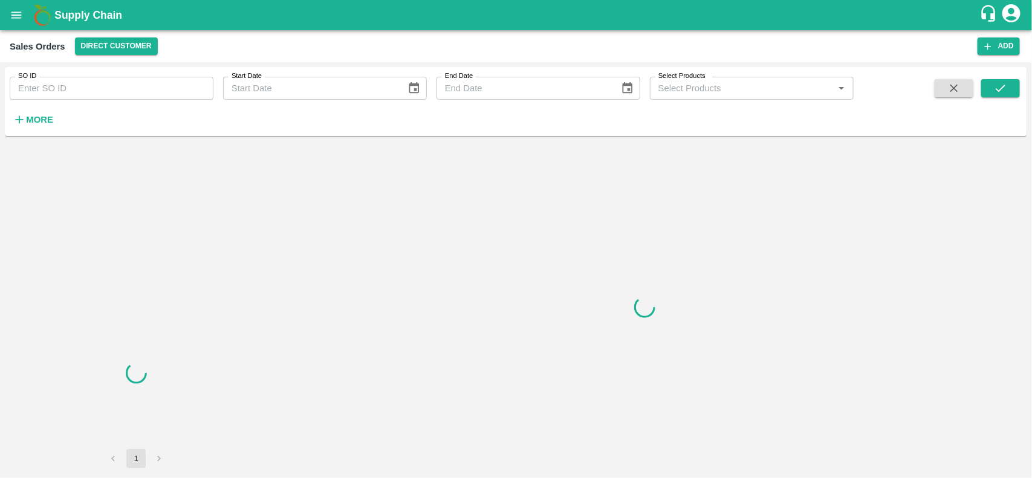
click at [73, 70] on div "SO ID SO ID" at bounding box center [106, 83] width 213 height 33
click at [74, 74] on div "SO ID SO ID" at bounding box center [106, 83] width 213 height 33
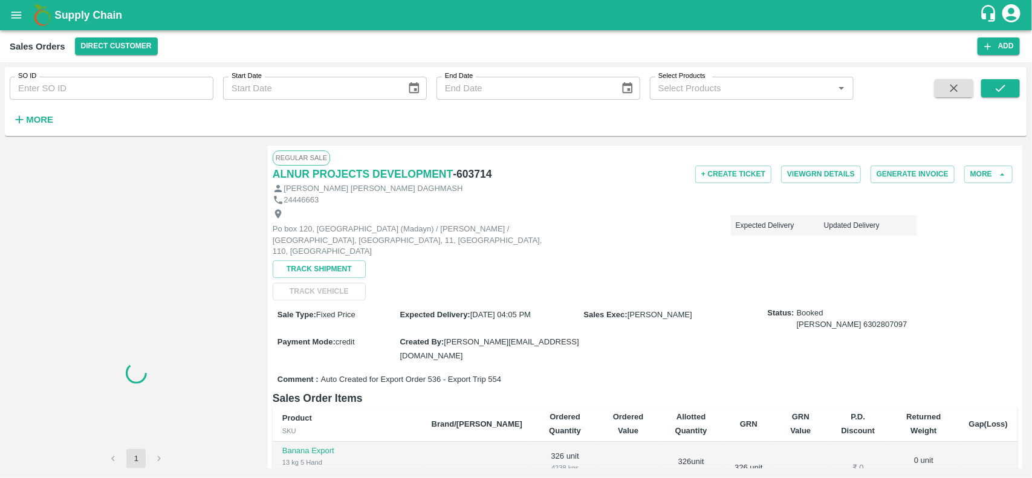
click at [74, 74] on div "SO ID SO ID" at bounding box center [106, 83] width 213 height 33
drag, startPoint x: 74, startPoint y: 74, endPoint x: 77, endPoint y: 80, distance: 6.8
click at [77, 80] on div "SO ID SO ID" at bounding box center [106, 83] width 213 height 33
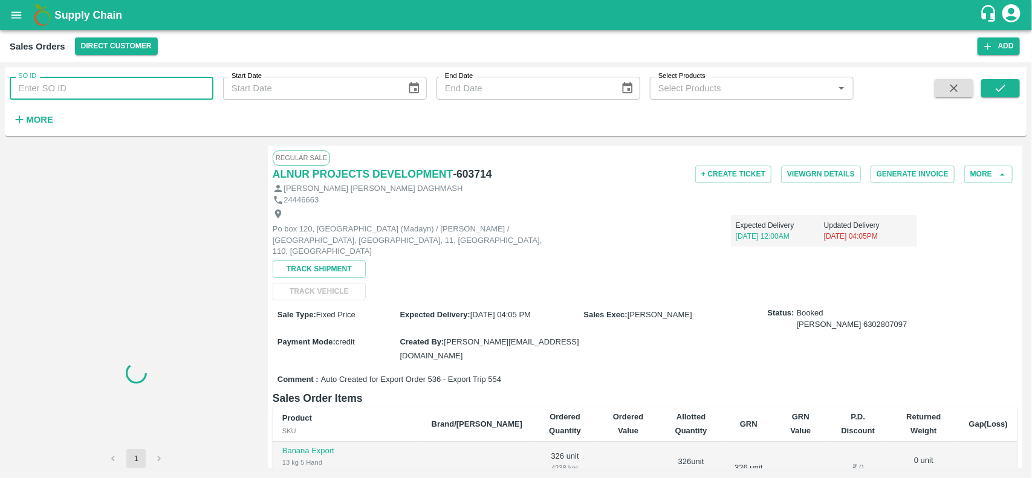
click at [77, 80] on input "SO ID" at bounding box center [112, 88] width 204 height 23
paste input "603714"
type input "603714"
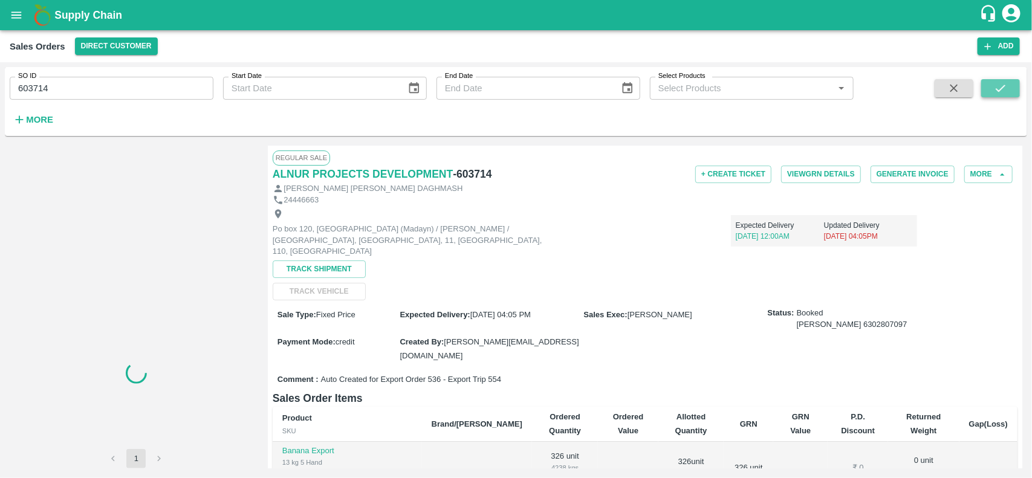
click at [996, 88] on icon "submit" at bounding box center [1001, 88] width 10 height 7
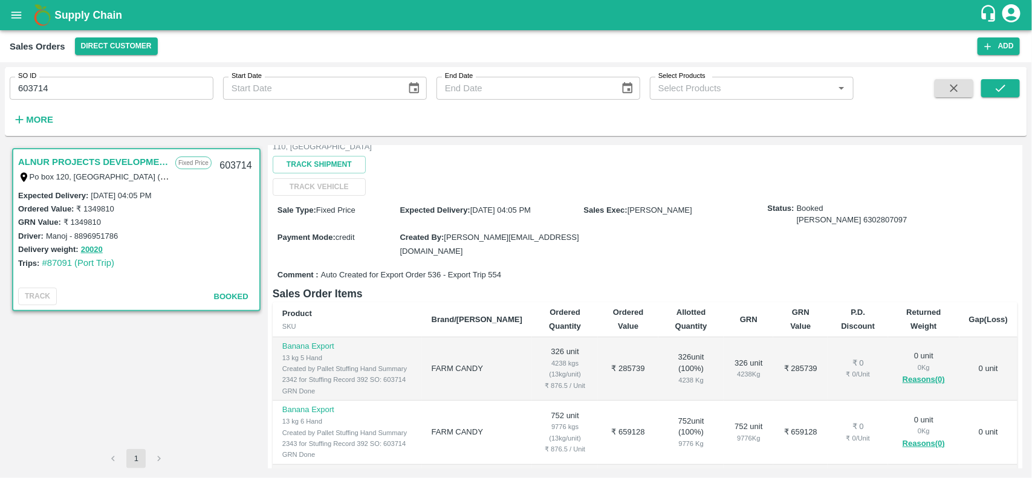
scroll to position [107, 0]
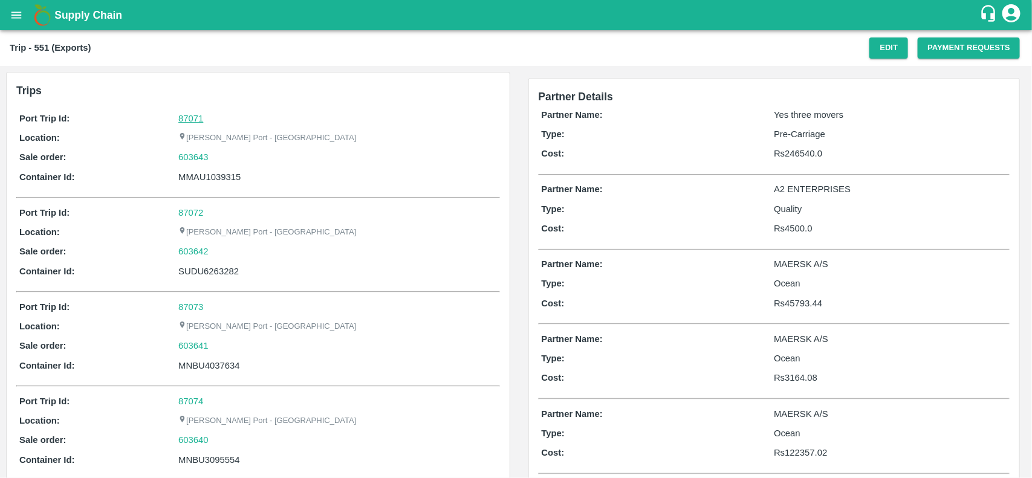
click at [182, 117] on link "87071" at bounding box center [190, 119] width 25 height 10
click at [224, 164] on div "603643" at bounding box center [337, 157] width 318 height 13
copy link "603643"
click at [224, 164] on div "603643" at bounding box center [337, 157] width 318 height 13
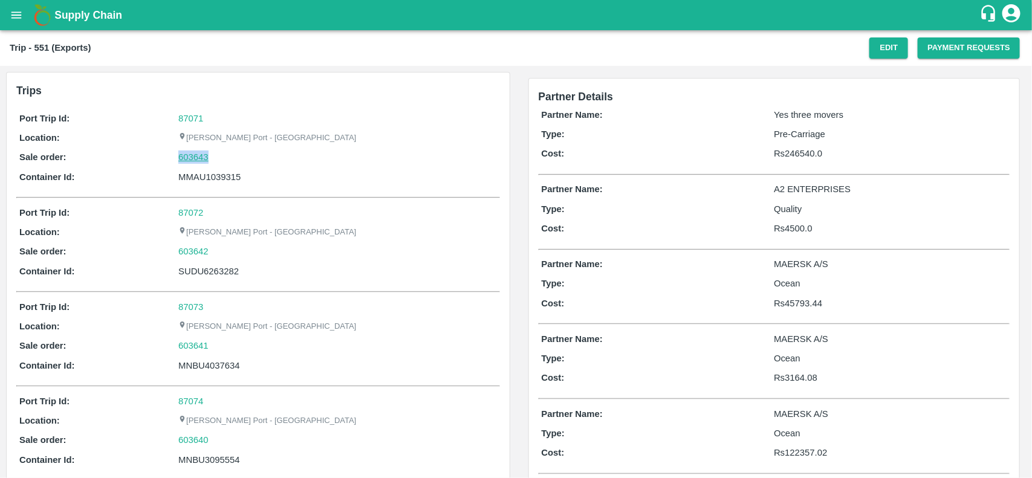
click at [193, 157] on link "603643" at bounding box center [193, 157] width 30 height 13
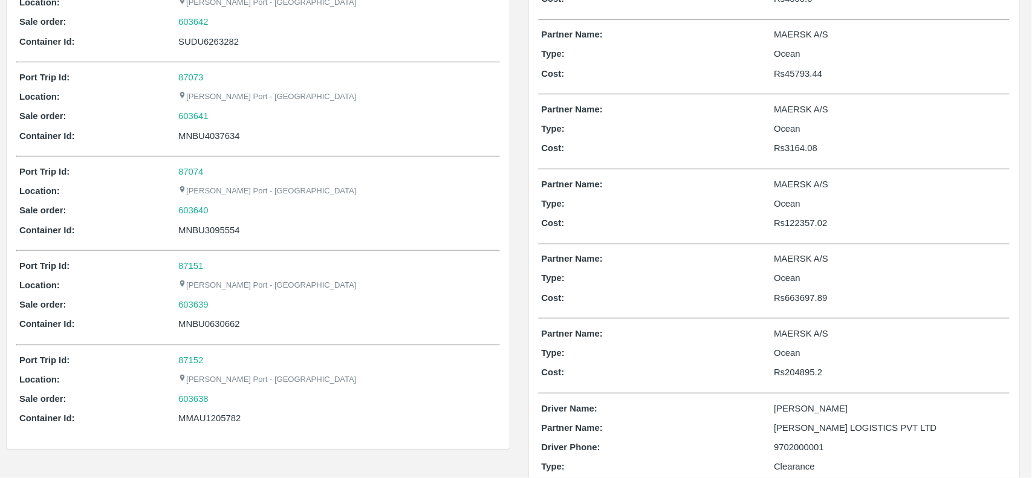
scroll to position [233, 0]
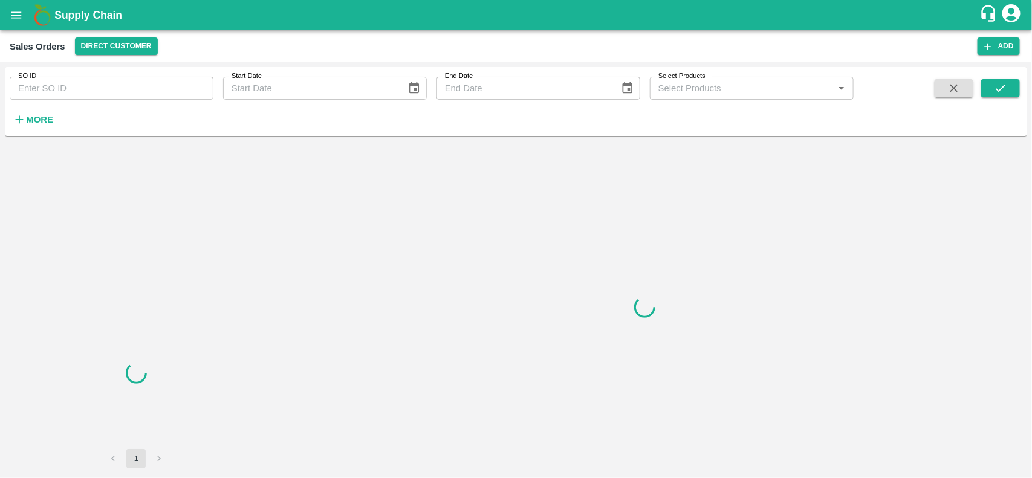
click at [124, 88] on input "SO ID" at bounding box center [112, 88] width 204 height 23
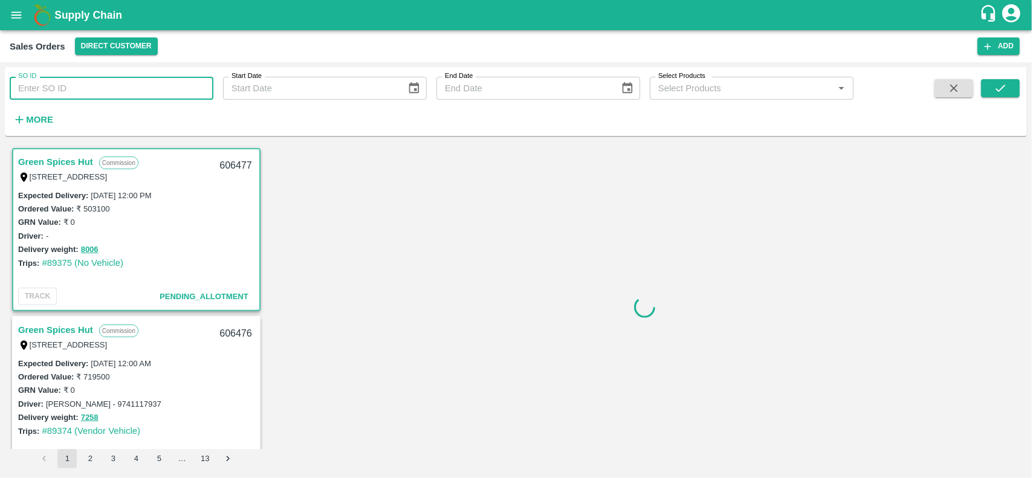
paste input "603643"
click at [124, 88] on input "SO ID" at bounding box center [112, 88] width 204 height 23
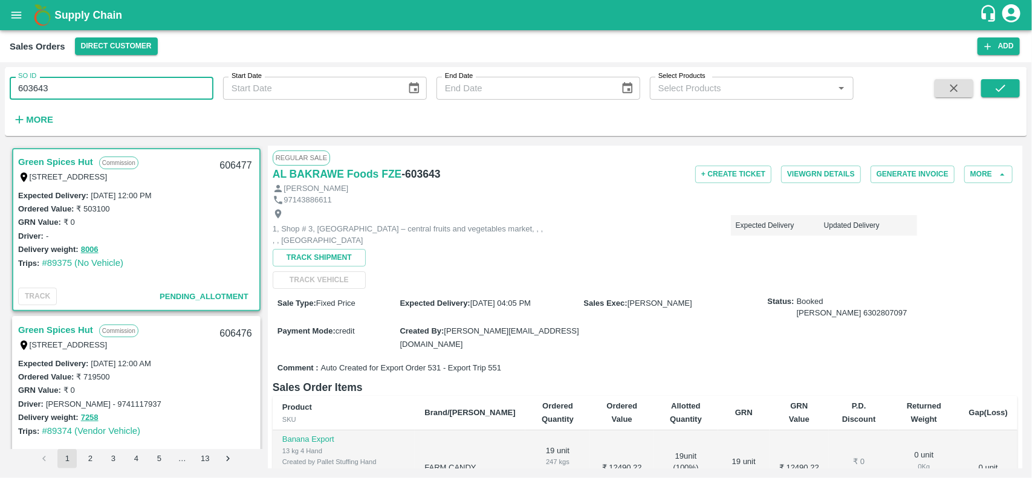
paste input "text"
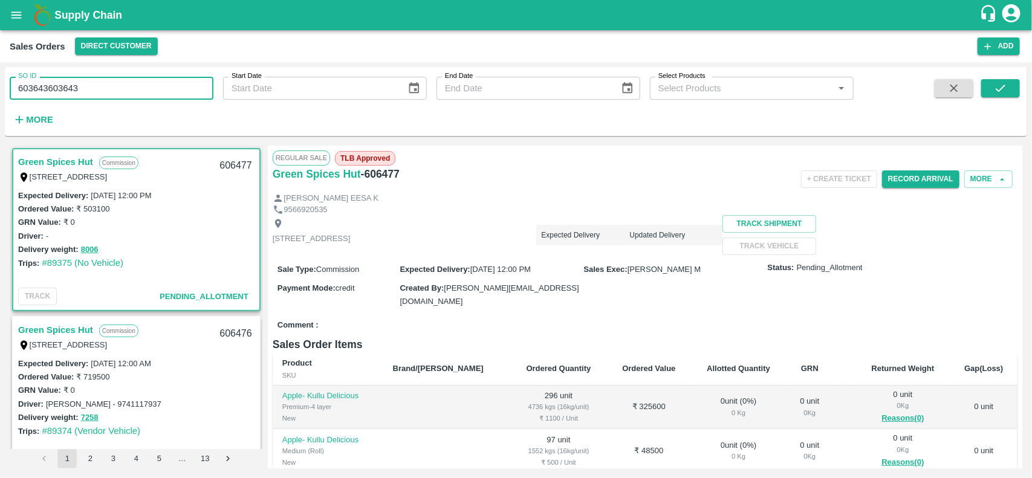
click at [124, 88] on input "603643603643" at bounding box center [112, 88] width 204 height 23
paste input "text"
click at [124, 88] on input "603643" at bounding box center [112, 88] width 204 height 23
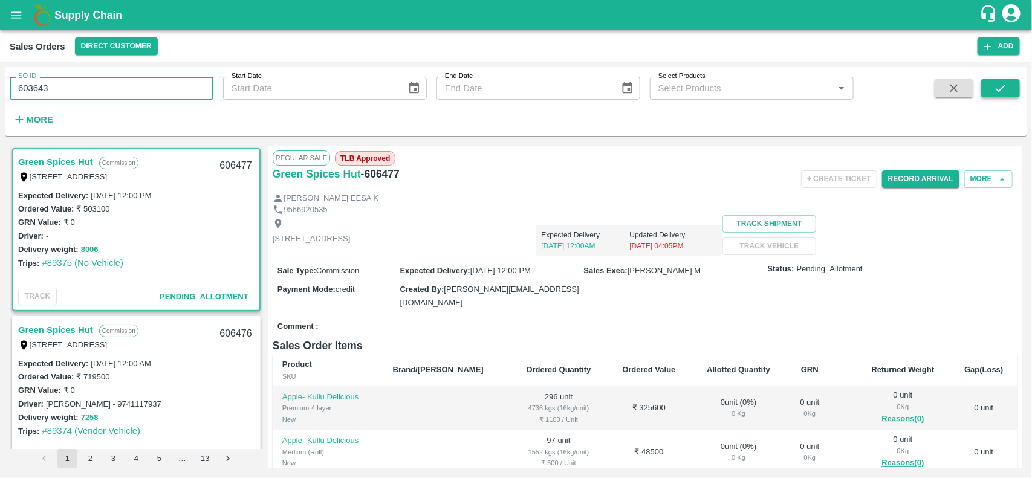
type input "603643"
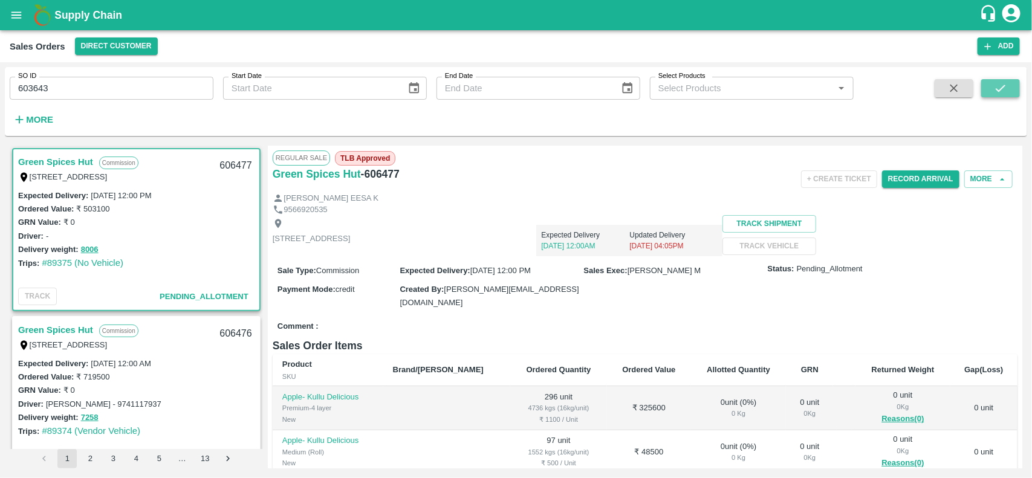
click at [998, 85] on icon "submit" at bounding box center [1000, 88] width 13 height 13
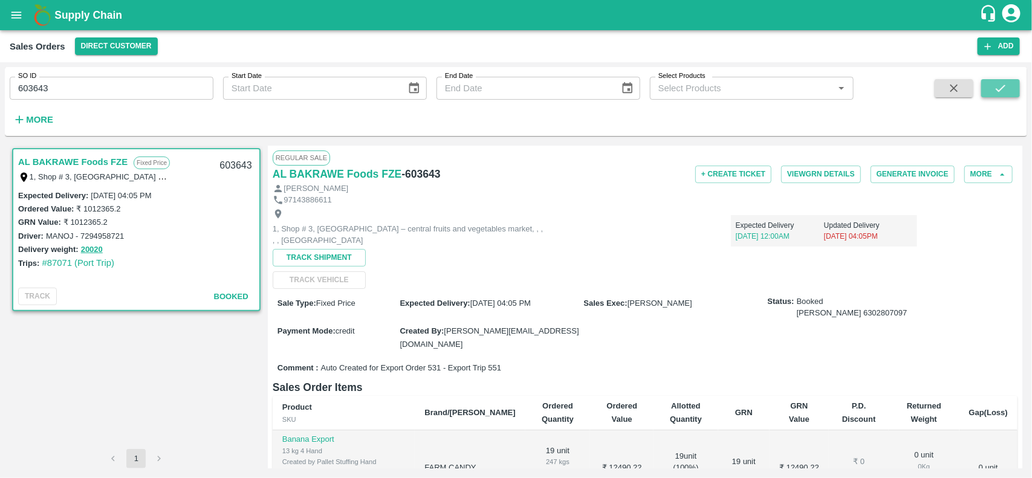
click at [998, 85] on icon "submit" at bounding box center [1000, 88] width 13 height 13
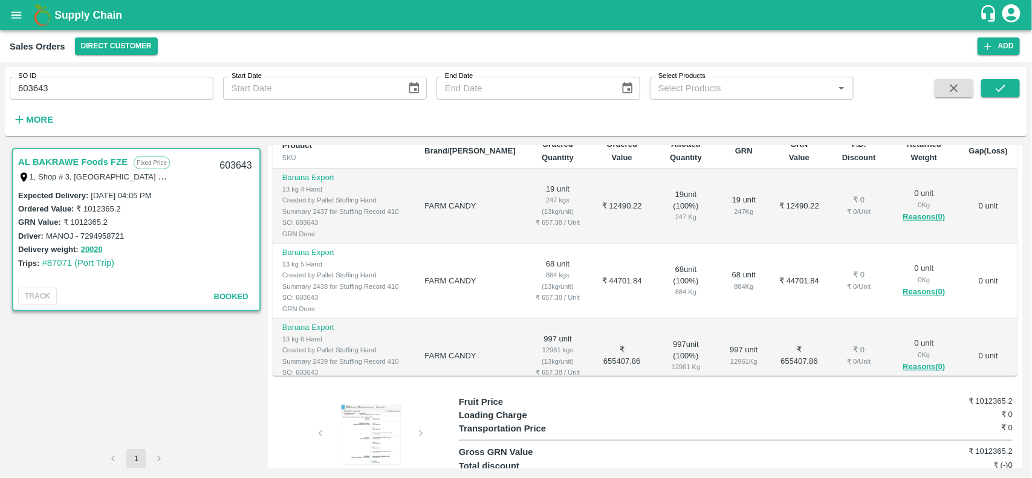
scroll to position [19, 0]
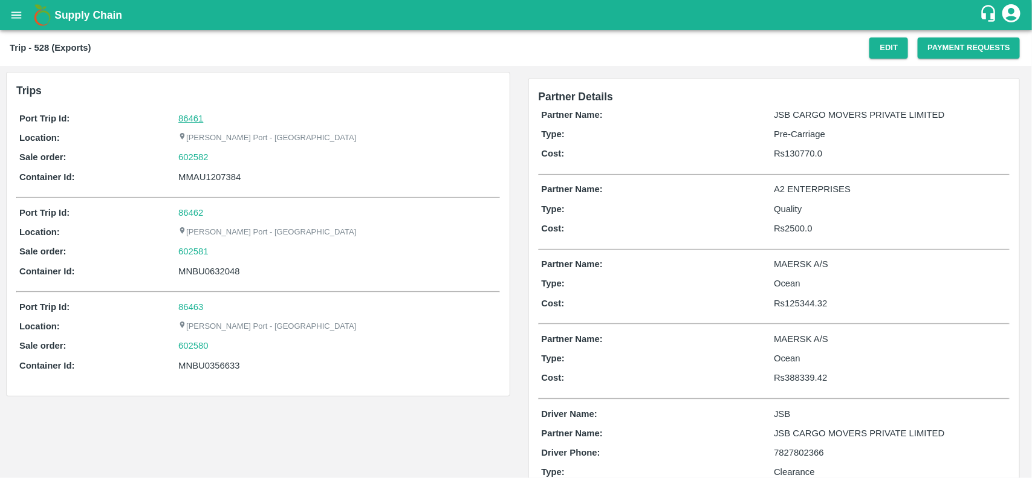
click at [189, 118] on link "86461" at bounding box center [190, 119] width 25 height 10
click at [218, 153] on div "602582" at bounding box center [337, 157] width 318 height 13
copy link "602582"
click at [218, 153] on div "602582" at bounding box center [337, 157] width 318 height 13
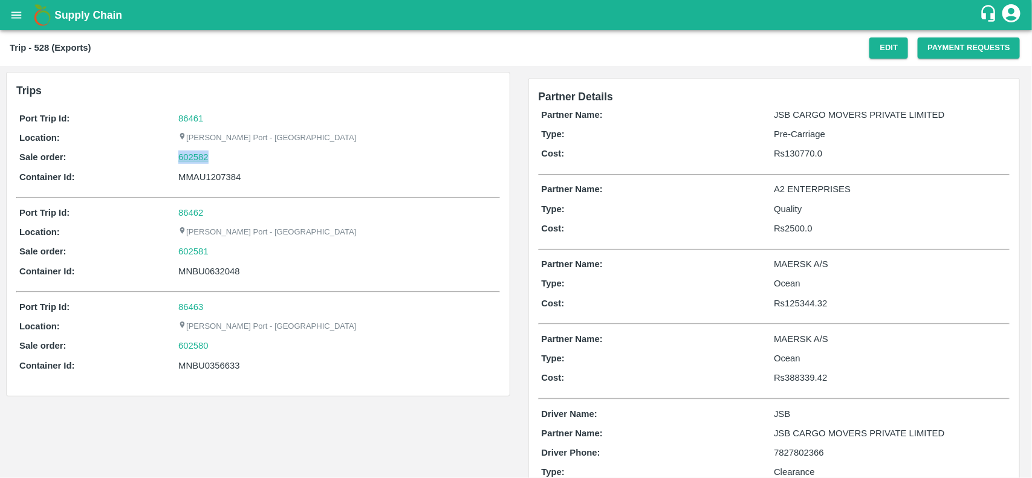
click at [207, 156] on link "602582" at bounding box center [193, 157] width 30 height 13
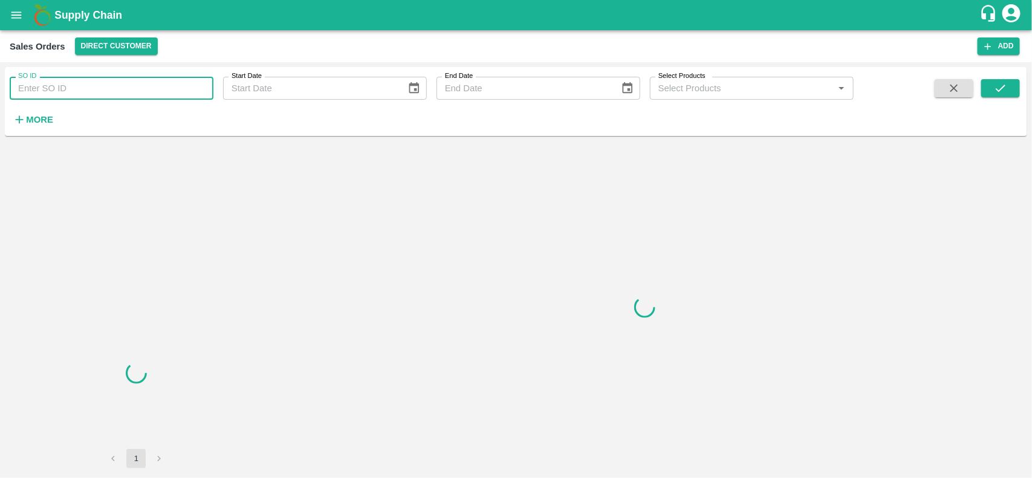
click at [97, 97] on input "SO ID" at bounding box center [112, 88] width 204 height 23
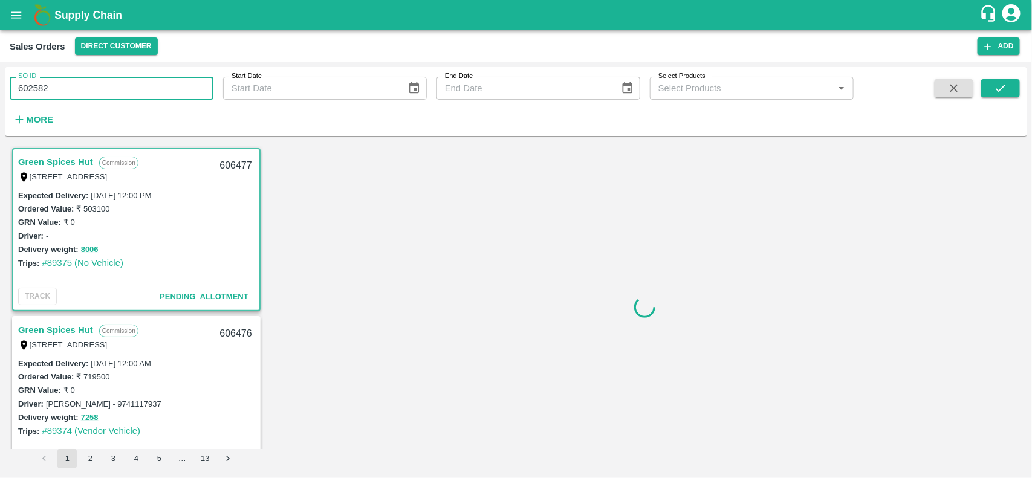
click at [97, 97] on input "602582" at bounding box center [112, 88] width 204 height 23
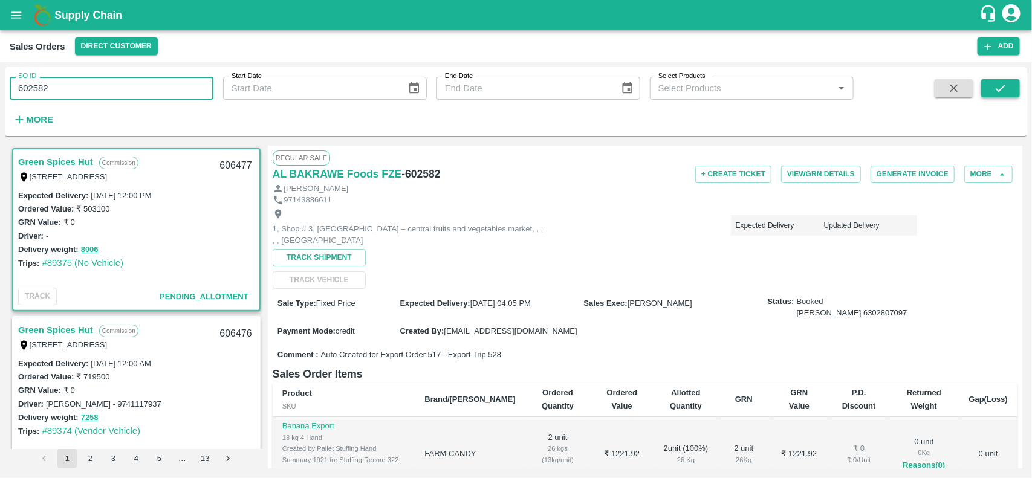
type input "602582"
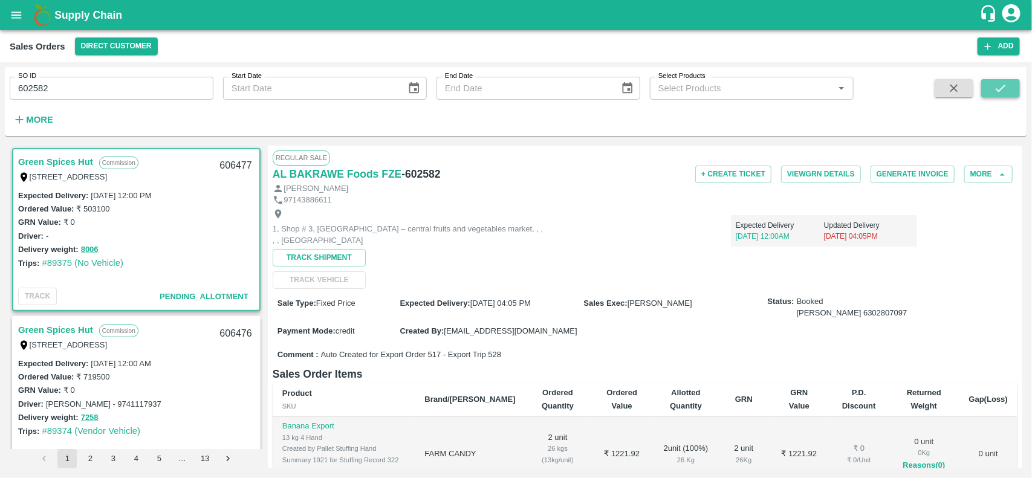
click at [1002, 97] on button "submit" at bounding box center [1000, 88] width 39 height 18
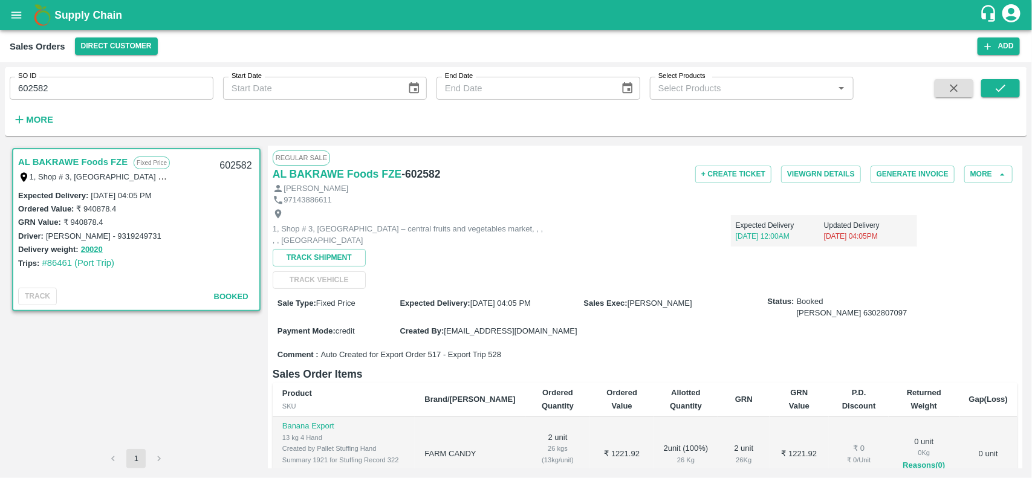
scroll to position [261, 0]
